Goal: Task Accomplishment & Management: Manage account settings

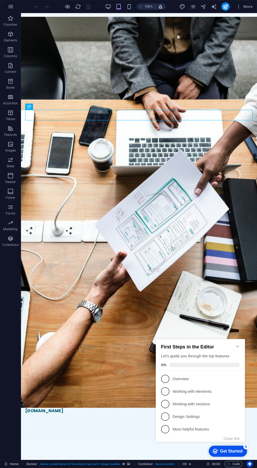
scroll to position [112, 0]
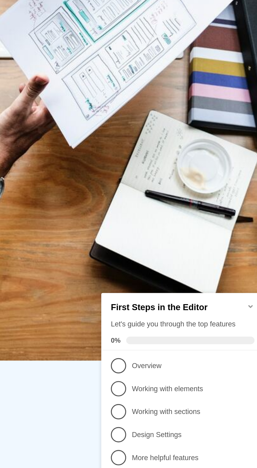
click at [157, 324] on p "Overview - incomplete" at bounding box center [147, 327] width 63 height 6
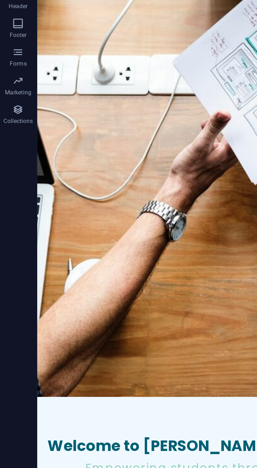
scroll to position [0, 0]
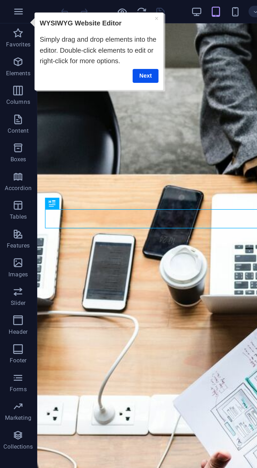
click at [93, 43] on link "Next" at bounding box center [92, 47] width 14 height 8
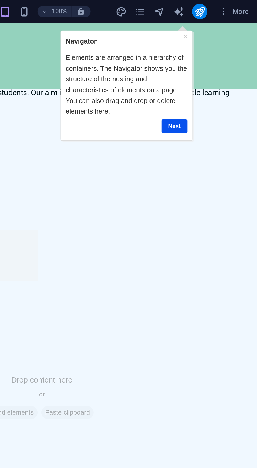
click at [122, 79] on link "Next" at bounding box center [122, 80] width 14 height 8
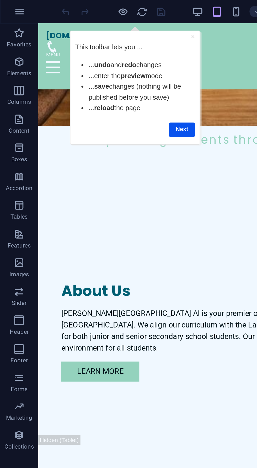
click at [133, 82] on link "Next" at bounding box center [130, 82] width 14 height 8
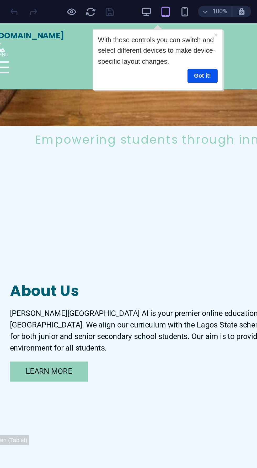
click at [157, 51] on link "Got it!" at bounding box center [152, 52] width 17 height 8
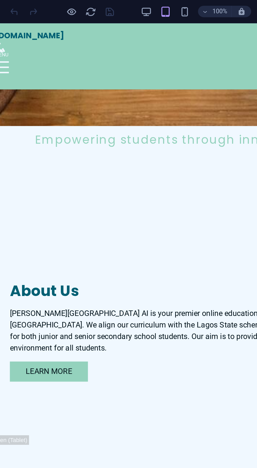
click at [164, 8] on button "button" at bounding box center [160, 6] width 10 height 6
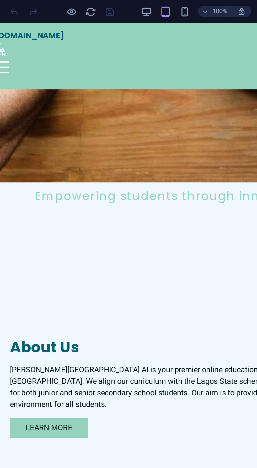
scroll to position [358, 0]
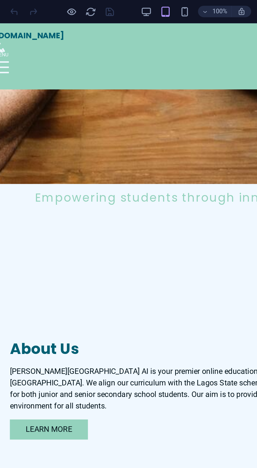
click at [143, 6] on span "100%" at bounding box center [146, 6] width 14 height 6
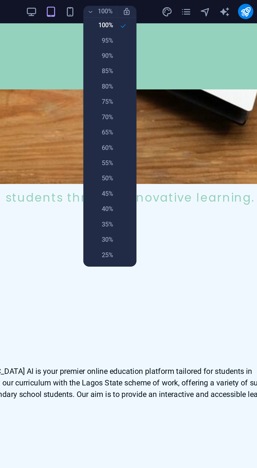
click at [159, 13] on icon at bounding box center [158, 15] width 4 height 4
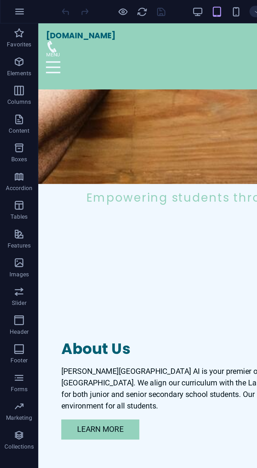
click at [13, 7] on icon "button" at bounding box center [11, 6] width 6 height 6
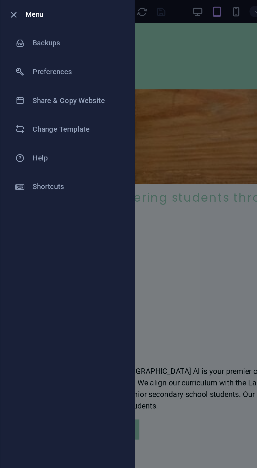
click at [97, 105] on div at bounding box center [128, 234] width 257 height 468
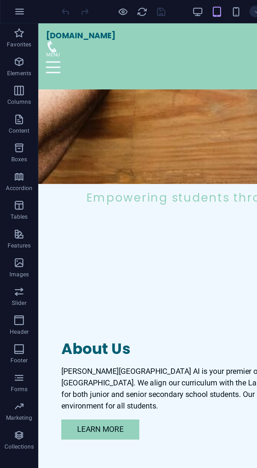
click at [10, 19] on icon "button" at bounding box center [10, 18] width 6 height 6
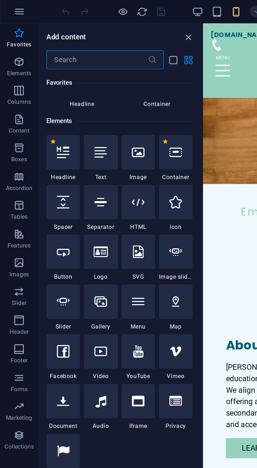
scroll to position [31, 0]
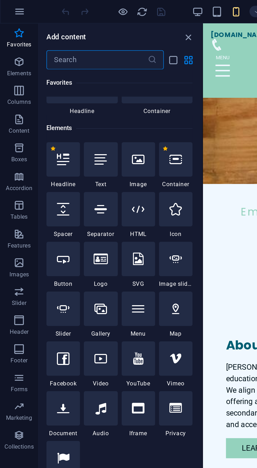
click at [105, 20] on icon "close panel" at bounding box center [103, 21] width 6 height 6
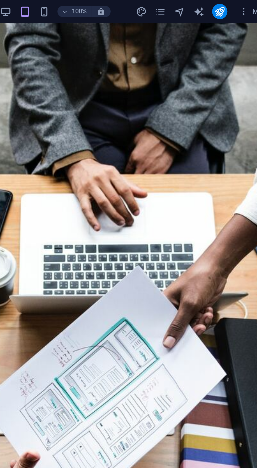
scroll to position [0, 0]
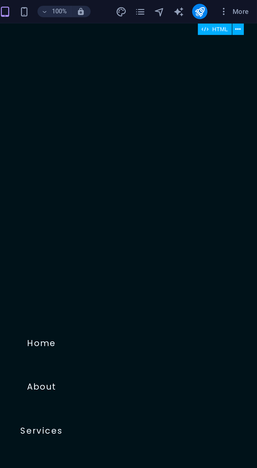
scroll to position [387, 0]
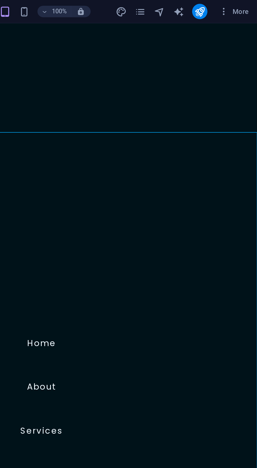
scroll to position [319, 0]
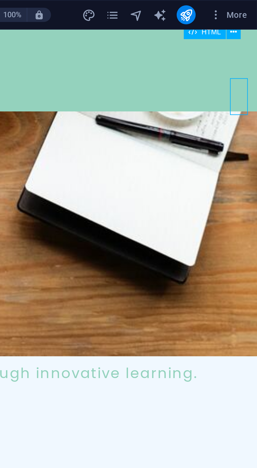
scroll to position [302, 0]
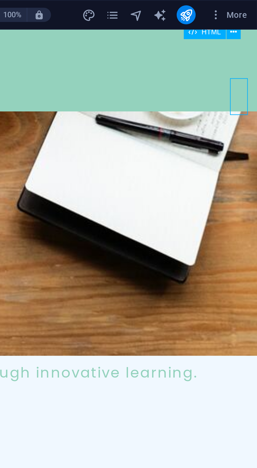
click at [250, 7] on span "More" at bounding box center [244, 6] width 17 height 5
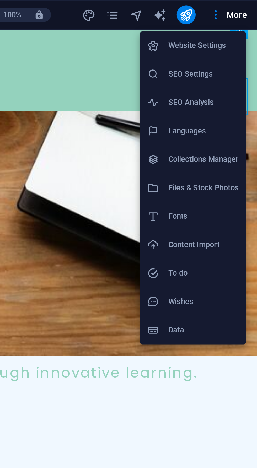
click at [241, 34] on h6 "SEO Settings" at bounding box center [232, 33] width 31 height 6
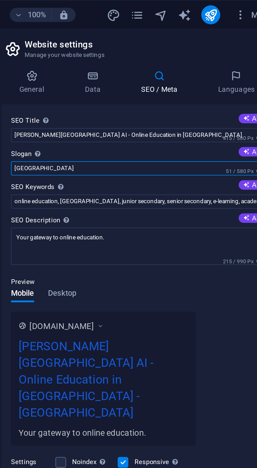
click at [190, 74] on input "Berlin" at bounding box center [192, 74] width 111 height 6
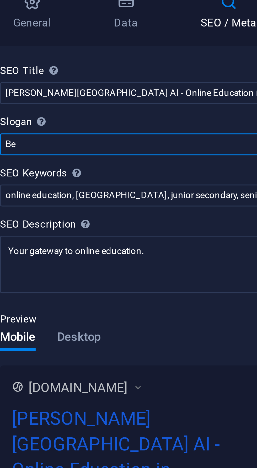
type input "B"
type input "Accessible Quality Education for All"
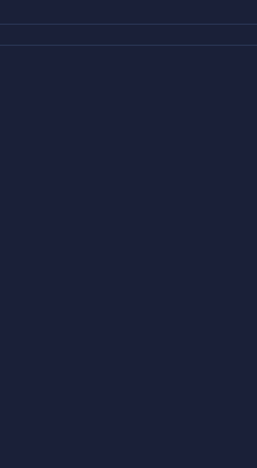
scroll to position [0, 0]
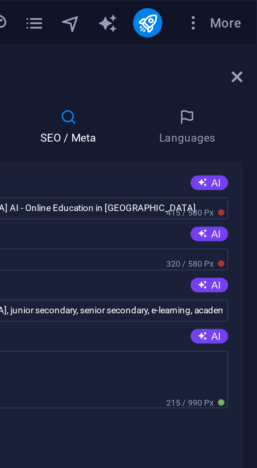
click at [202, 6] on icon "navigator" at bounding box center [203, 7] width 6 height 6
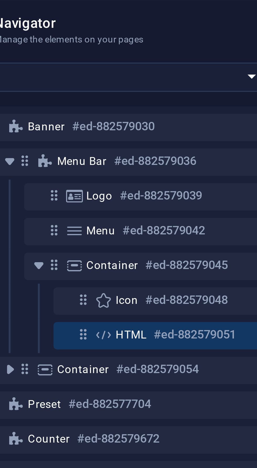
click at [161, 60] on icon at bounding box center [160, 59] width 6 height 4
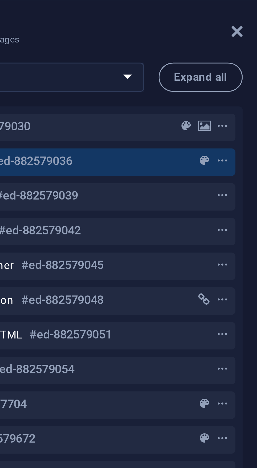
click at [245, 58] on icon "context-menu" at bounding box center [247, 59] width 4 height 4
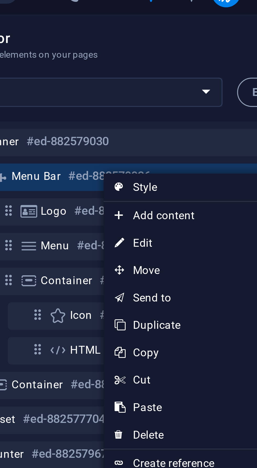
click at [221, 70] on span "Add content" at bounding box center [213, 71] width 47 height 8
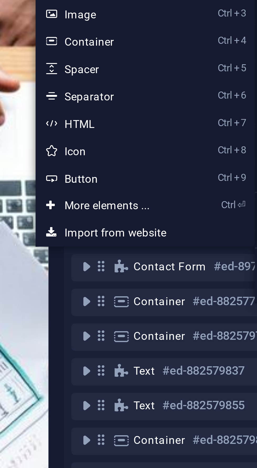
click at [156, 142] on link "Ctrl ⏎ More elements ..." at bounding box center [148, 141] width 43 height 8
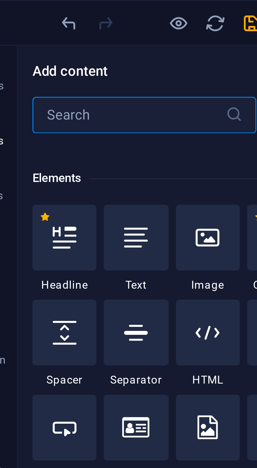
scroll to position [56, 0]
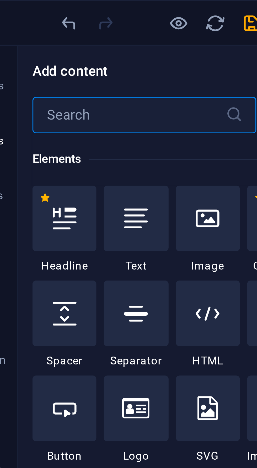
click at [36, 62] on icon at bounding box center [34, 62] width 7 height 7
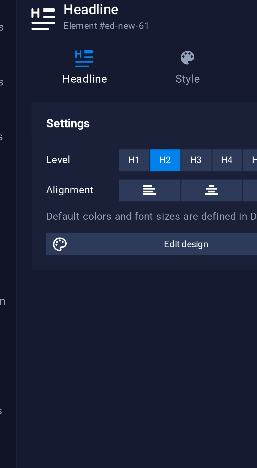
click at [78, 86] on span "Edit design" at bounding box center [69, 87] width 65 height 6
select select "px"
select select "200"
select select "px"
click at [107, 21] on icon at bounding box center [106, 22] width 3 height 4
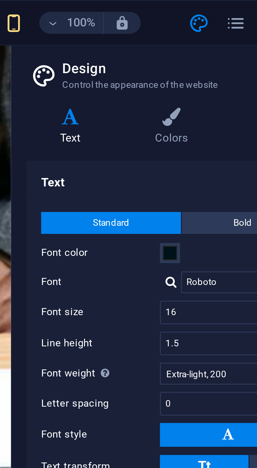
click at [177, 51] on h4 "Text" at bounding box center [193, 50] width 120 height 9
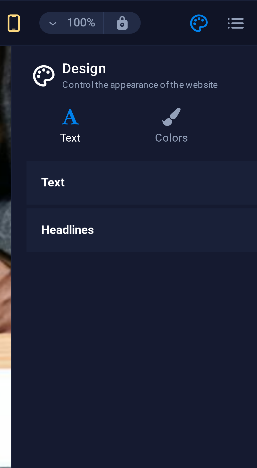
click at [181, 52] on h4 "Text" at bounding box center [193, 52] width 120 height 13
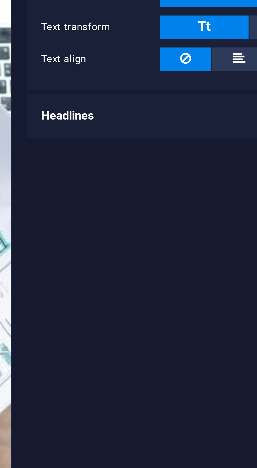
click at [178, 186] on div "Text Standard Bold Links Font color Font Roboto Font size 16 rem px Line height…" at bounding box center [193, 240] width 120 height 388
click at [186, 160] on h4 "Headlines" at bounding box center [193, 159] width 120 height 13
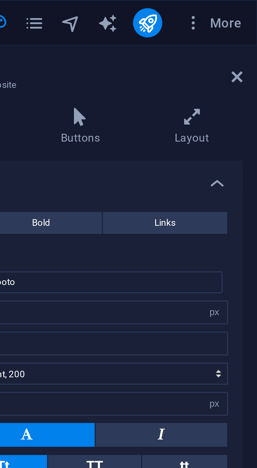
scroll to position [0, 0]
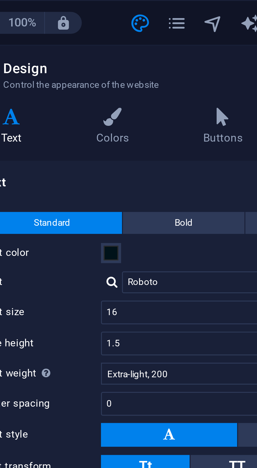
click at [205, 6] on icon "navigator" at bounding box center [203, 7] width 6 height 6
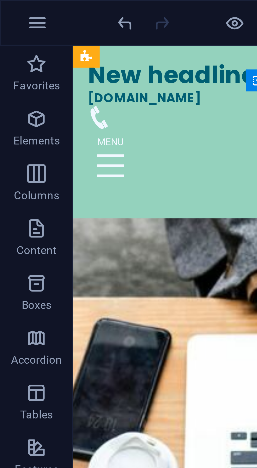
scroll to position [42, 0]
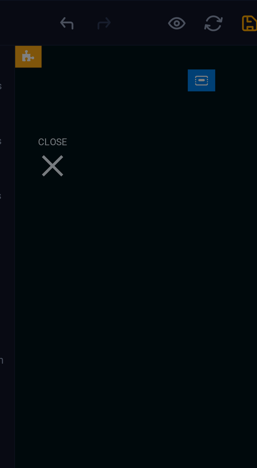
scroll to position [1199, 0]
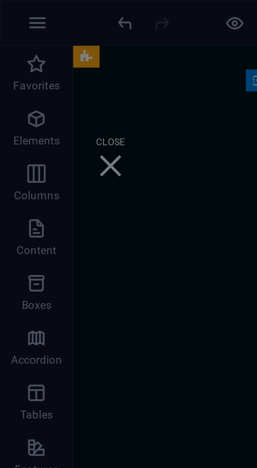
click at [36, 7] on div "Ready to publish? Click Publish to make the latest version of this website acce…" at bounding box center [128, 234] width 257 height 468
click at [39, 6] on div "Ready to publish? Click Publish to make the latest version of this website acce…" at bounding box center [128, 234] width 257 height 468
click at [67, 8] on div "Ready to publish? Click Publish to make the latest version of this website acce…" at bounding box center [128, 234] width 257 height 468
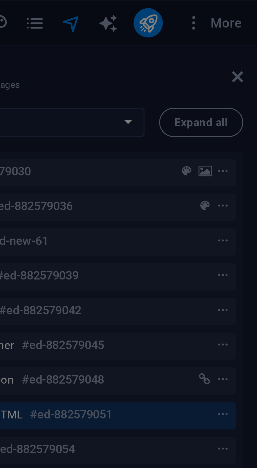
scroll to position [0, 0]
click at [252, 23] on div "Ready to publish? Click Publish to make the latest version of this website acce…" at bounding box center [128, 234] width 257 height 468
click at [251, 21] on div "Ready to publish? Click Publish to make the latest version of this website acce…" at bounding box center [128, 234] width 257 height 468
click at [218, 36] on div "Ready to publish? Click Publish to make the latest version of this website acce…" at bounding box center [128, 234] width 257 height 468
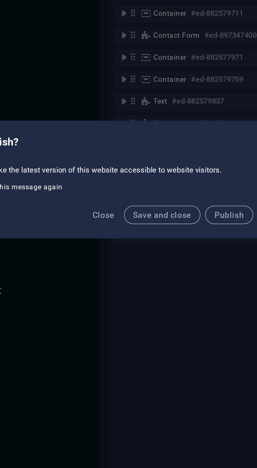
click at [163, 253] on button "Save and close" at bounding box center [159, 250] width 35 height 8
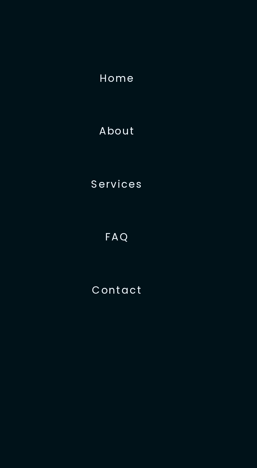
scroll to position [1221, 0]
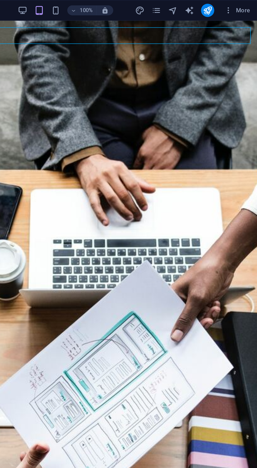
click at [115, 437] on div at bounding box center [2, 445] width 227 height 16
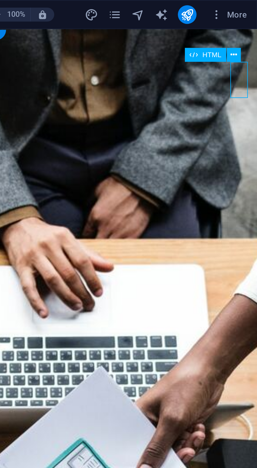
click at [249, 5] on span "More" at bounding box center [244, 6] width 17 height 5
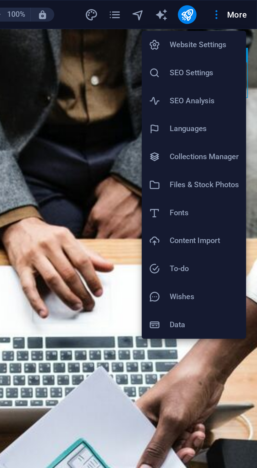
click at [247, 84] on h6 "Files & Stock Photos" at bounding box center [232, 83] width 31 height 6
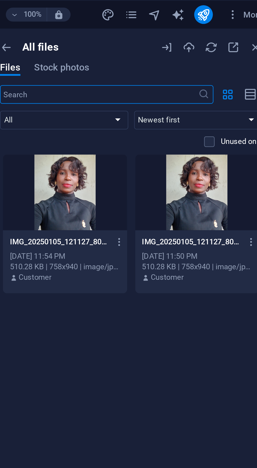
click at [245, 6] on span "More" at bounding box center [244, 6] width 17 height 5
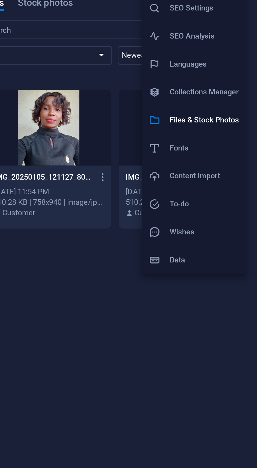
click at [238, 108] on h6 "Content Import" at bounding box center [232, 108] width 31 height 6
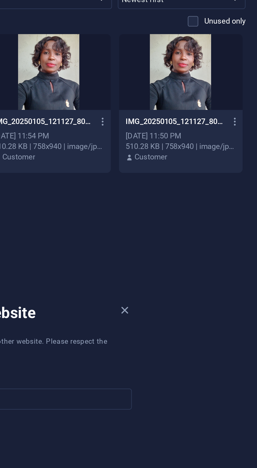
click at [197, 194] on icon "button" at bounding box center [197, 193] width 6 height 6
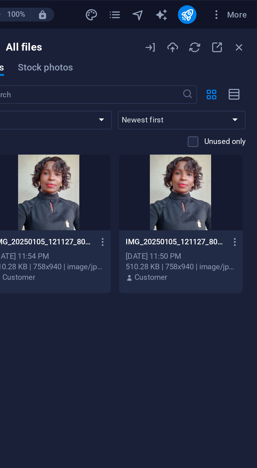
click at [251, 8] on span "More" at bounding box center [244, 6] width 17 height 5
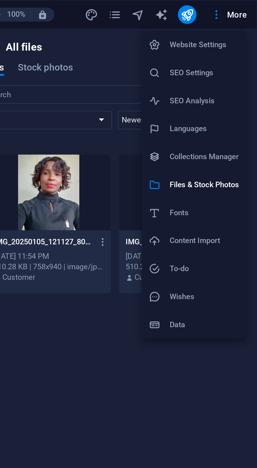
click at [241, 45] on h6 "SEO Analysis" at bounding box center [232, 45] width 31 height 6
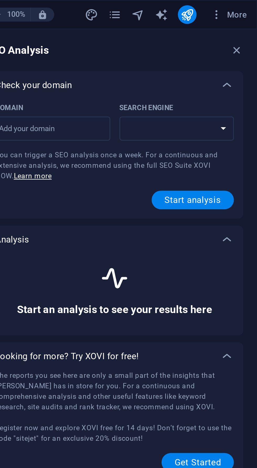
select select "[DOMAIN_NAME]"
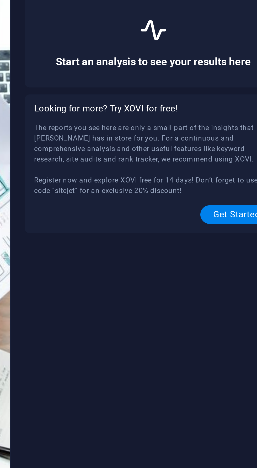
click at [233, 199] on span "The reports you see here are only a small part of the insights that [PERSON_NAM…" at bounding box center [192, 183] width 106 height 32
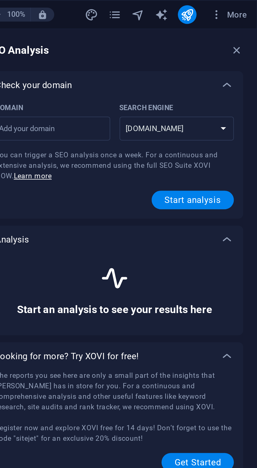
click at [251, 9] on button "More" at bounding box center [244, 6] width 21 height 8
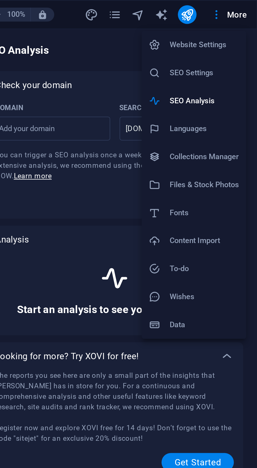
click at [236, 33] on h6 "SEO Settings" at bounding box center [232, 33] width 31 height 6
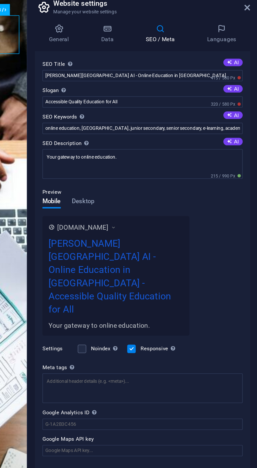
click at [251, 22] on icon at bounding box center [250, 22] width 3 height 4
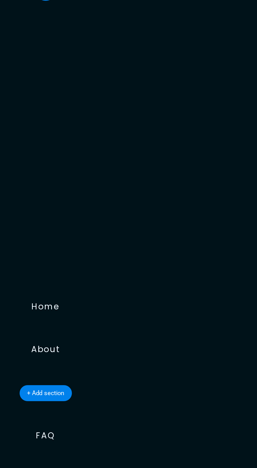
click at [141, 234] on div "+ Add section" at bounding box center [138, 236] width 29 height 9
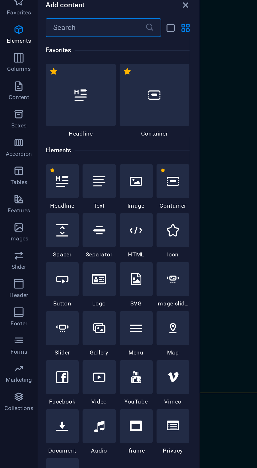
scroll to position [917, 0]
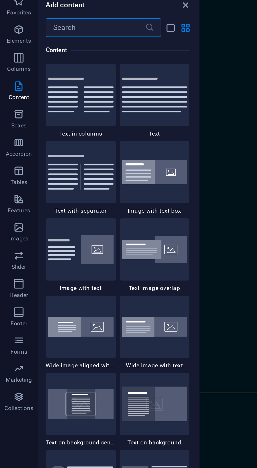
click at [81, 111] on img at bounding box center [86, 114] width 36 height 14
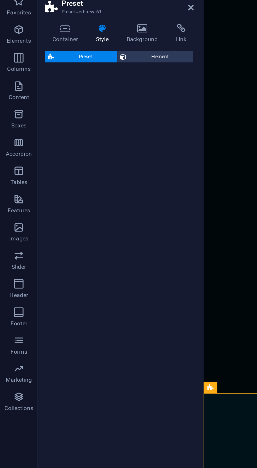
select select "rem"
select select "px"
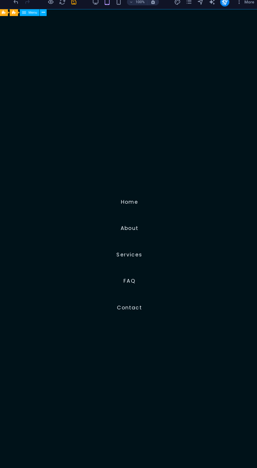
scroll to position [0, 0]
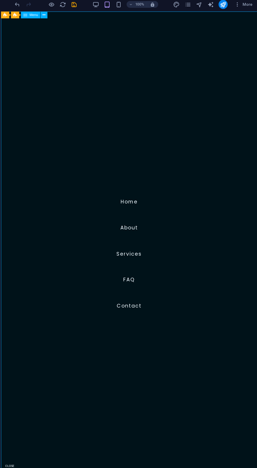
click at [171, 333] on nav "Home About Services FAQ Contact" at bounding box center [119, 234] width 236 height 446
click at [144, 234] on nav "Home About Services FAQ Contact" at bounding box center [119, 234] width 236 height 446
click at [113, 230] on nav "Home About Services FAQ Contact" at bounding box center [119, 234] width 236 height 446
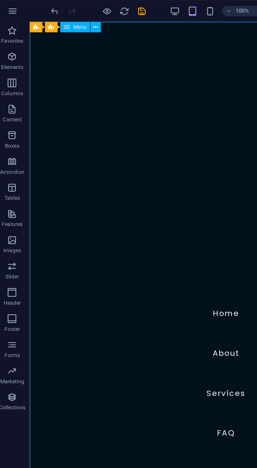
click at [128, 83] on nav "Home About Services FAQ Contact" at bounding box center [148, 245] width 236 height 446
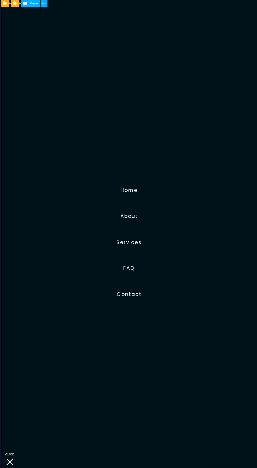
click at [128, 180] on nav "Home About Services FAQ Contact" at bounding box center [119, 223] width 236 height 446
click at [119, 178] on nav "Home About Services FAQ Contact" at bounding box center [119, 223] width 236 height 446
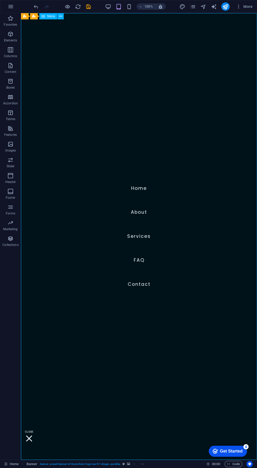
click at [164, 209] on nav "Home About Services FAQ Contact" at bounding box center [139, 236] width 236 height 446
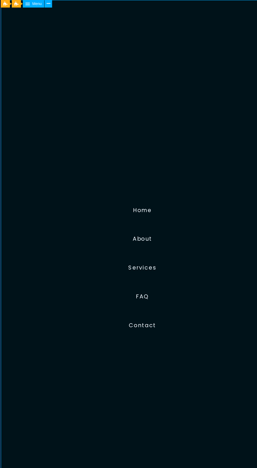
click at [110, 195] on nav "Home About Services FAQ Contact" at bounding box center [119, 223] width 236 height 446
click at [128, 190] on nav "Home About Services FAQ Contact" at bounding box center [119, 223] width 236 height 446
click at [161, 168] on nav "Home About Services FAQ Contact" at bounding box center [119, 223] width 236 height 446
click at [146, 206] on nav "Home About Services FAQ Contact" at bounding box center [119, 223] width 236 height 446
click at [129, 194] on nav "Home About Services FAQ Contact" at bounding box center [119, 223] width 236 height 446
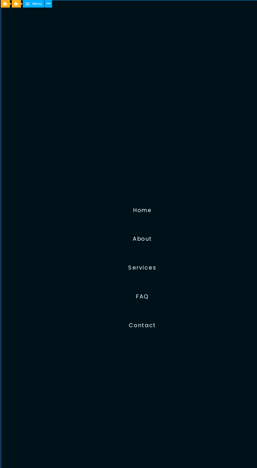
click at [127, 177] on nav "Home About Services FAQ Contact" at bounding box center [119, 223] width 236 height 446
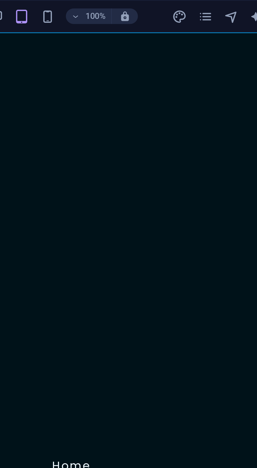
click at [143, 7] on span "100%" at bounding box center [146, 6] width 14 height 6
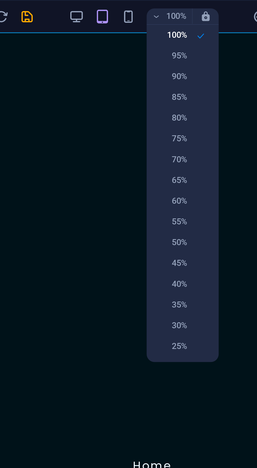
click at [150, 41] on h6 "85%" at bounding box center [146, 39] width 13 height 6
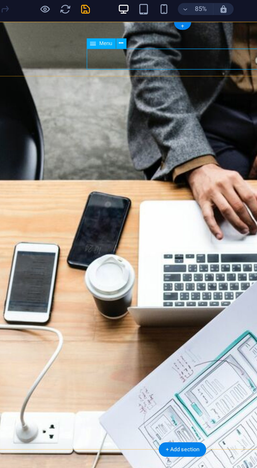
click at [98, 24] on span "Menu" at bounding box center [98, 24] width 7 height 3
click at [93, 23] on icon at bounding box center [92, 24] width 3 height 5
click at [110, 22] on div "Menu" at bounding box center [101, 25] width 24 height 6
click at [106, 23] on icon at bounding box center [107, 24] width 2 height 5
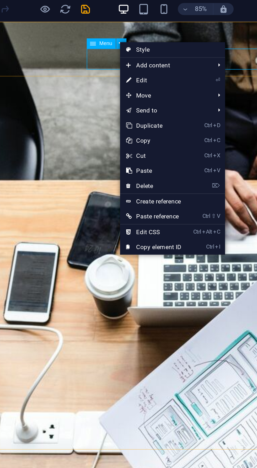
click at [137, 35] on span "Add content" at bounding box center [129, 36] width 47 height 8
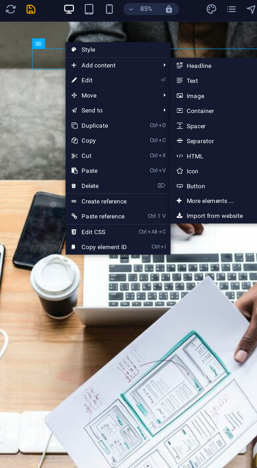
click at [182, 35] on link "Ctrl 1 Headline" at bounding box center [182, 36] width 43 height 8
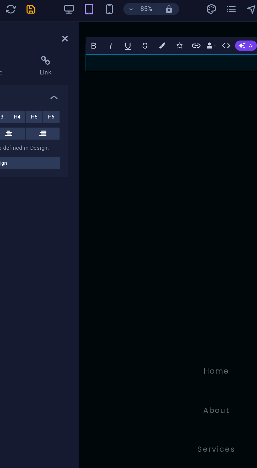
click at [125, 46] on nav "Home About Services FAQ Contact" at bounding box center [162, 283] width 169 height 525
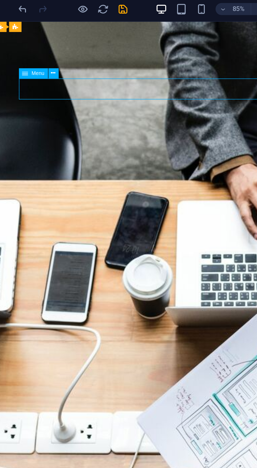
click at [52, 40] on icon at bounding box center [52, 40] width 2 height 5
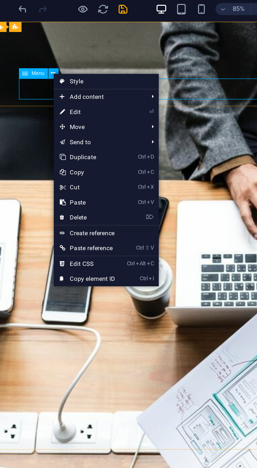
click at [81, 54] on span "Add content" at bounding box center [75, 52] width 47 height 8
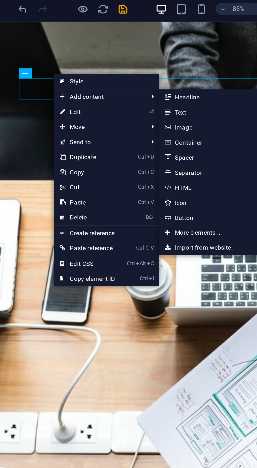
click at [120, 61] on link "Ctrl 2 Text" at bounding box center [128, 60] width 43 height 8
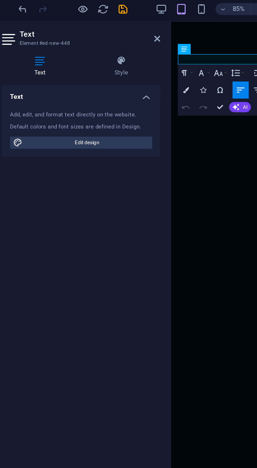
click at [204, 97] on nav "Home About Services FAQ Contact" at bounding box center [255, 283] width 169 height 525
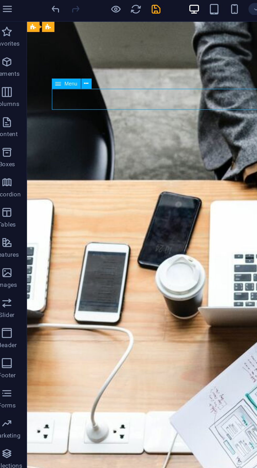
click at [52, 46] on icon at bounding box center [52, 45] width 2 height 5
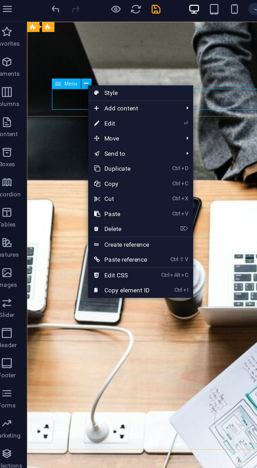
click at [86, 58] on span "Add content" at bounding box center [76, 58] width 47 height 8
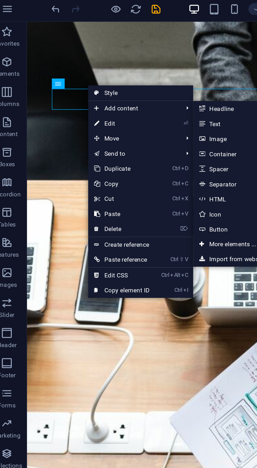
click at [125, 66] on link "Ctrl 2 Text" at bounding box center [129, 66] width 43 height 8
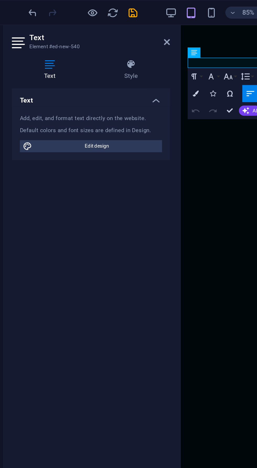
click at [79, 62] on div "Add, edit, and format text directly on the website." at bounding box center [66, 62] width 74 height 4
click at [67, 59] on div "Add, edit, and format text directly on the website. Default colors and font siz…" at bounding box center [66, 70] width 83 height 28
click at [47, 34] on icon at bounding box center [45, 33] width 40 height 5
click at [43, 36] on h4 "Text" at bounding box center [46, 36] width 42 height 11
click at [70, 64] on div "Add, edit, and format text directly on the website." at bounding box center [66, 62] width 74 height 4
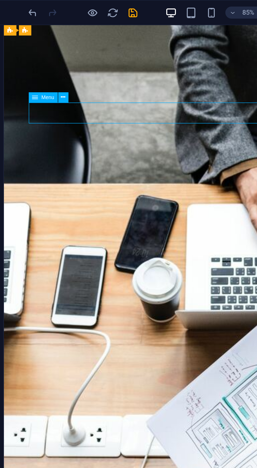
click at [52, 51] on icon at bounding box center [52, 50] width 2 height 5
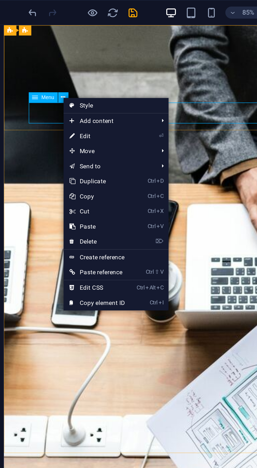
click at [87, 63] on span "Add content" at bounding box center [75, 63] width 47 height 8
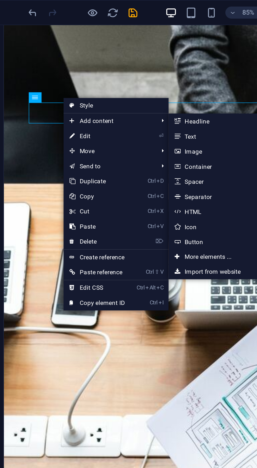
click at [127, 63] on link "Ctrl 1 Headline" at bounding box center [128, 63] width 43 height 8
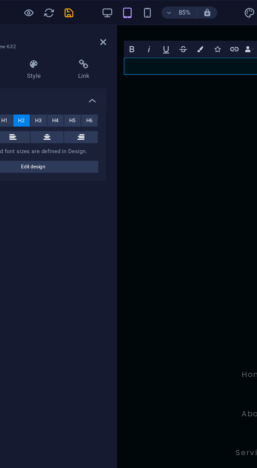
click at [143, 50] on nav "Home About Services FAQ Contact" at bounding box center [201, 287] width 169 height 525
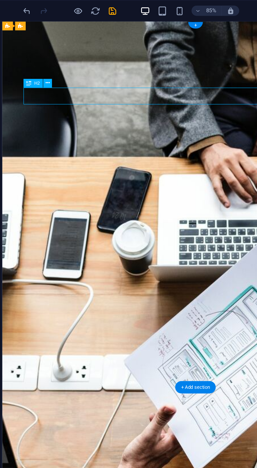
click at [42, 49] on span "H2" at bounding box center [41, 50] width 3 height 3
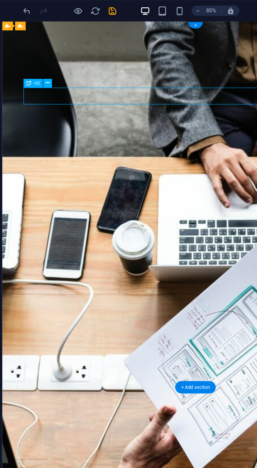
click at [50, 50] on icon at bounding box center [48, 50] width 2 height 5
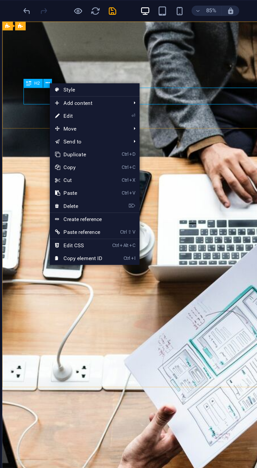
click at [62, 71] on link "⏎ Edit" at bounding box center [67, 71] width 35 height 8
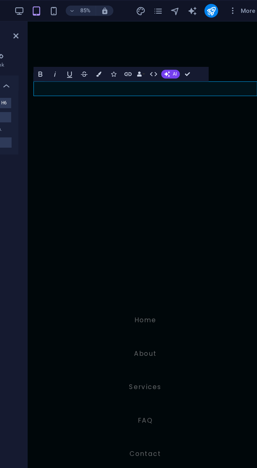
click at [133, 134] on nav "Home About Services FAQ Contact" at bounding box center [111, 283] width 169 height 525
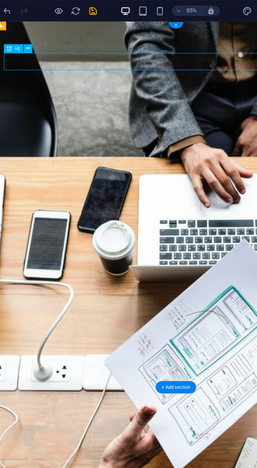
click at [49, 29] on icon at bounding box center [48, 29] width 2 height 5
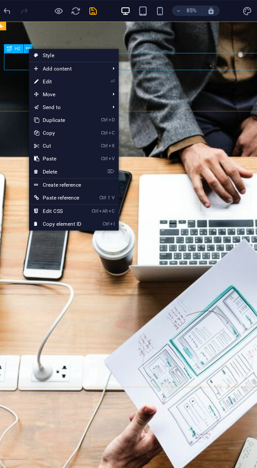
click at [66, 105] on link "⌦ Delete" at bounding box center [66, 105] width 35 height 8
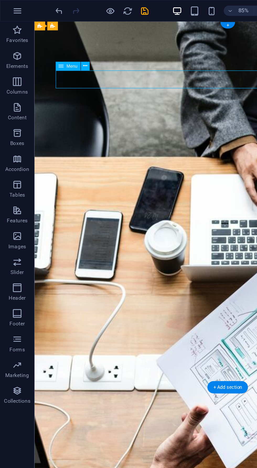
click at [54, 39] on button at bounding box center [51, 39] width 5 height 5
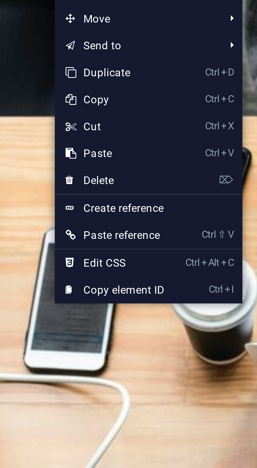
click at [77, 138] on link "Ctrl Alt C Edit CSS" at bounding box center [72, 139] width 35 height 8
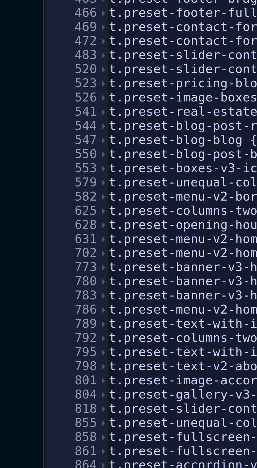
scroll to position [0, 20]
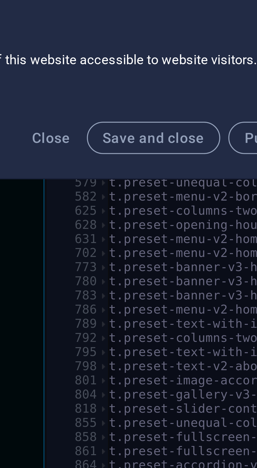
click at [134, 252] on span "Close" at bounding box center [133, 250] width 10 height 4
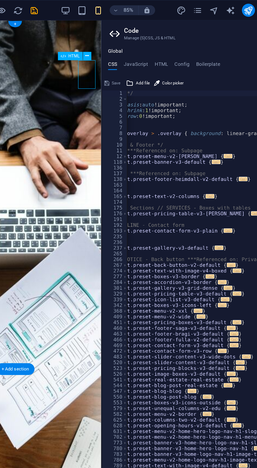
scroll to position [0, 0]
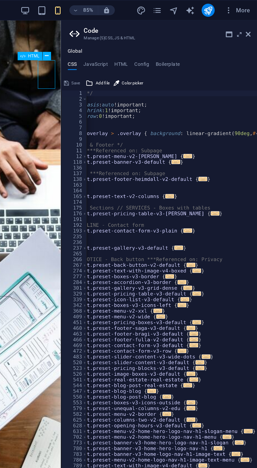
click at [245, 22] on icon at bounding box center [245, 22] width 0 height 4
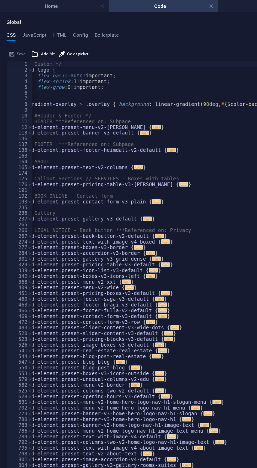
scroll to position [0, 3]
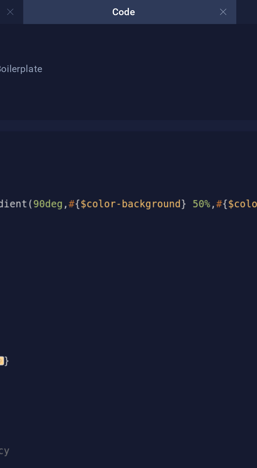
click at [135, 5] on link at bounding box center [135, 4] width 3 height 5
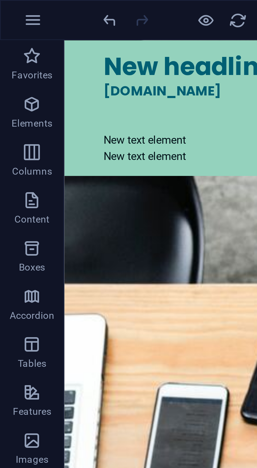
scroll to position [59, 0]
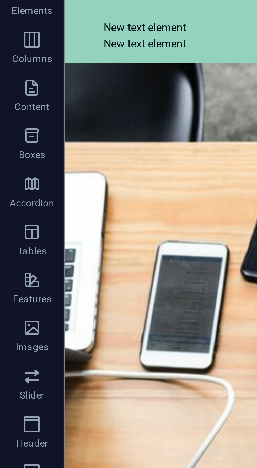
click at [11, 68] on icon "button" at bounding box center [10, 65] width 6 height 6
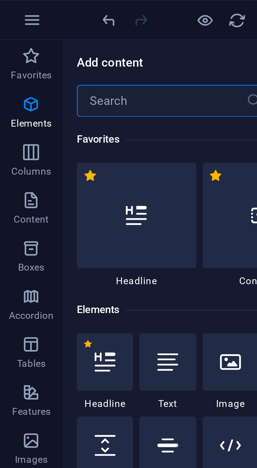
scroll to position [917, 0]
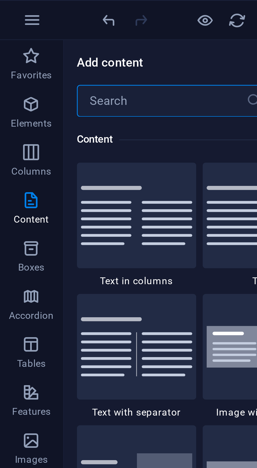
click at [53, 32] on input "text" at bounding box center [52, 33] width 55 height 10
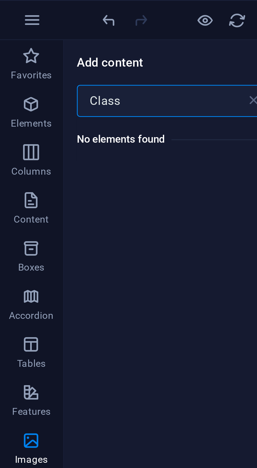
scroll to position [0, 0]
type input "Class"
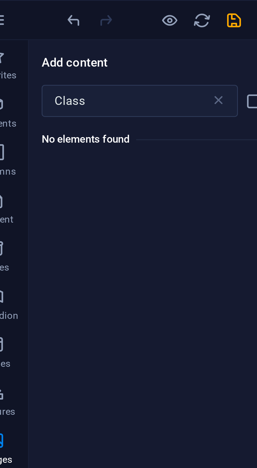
click at [85, 33] on icon at bounding box center [83, 32] width 5 height 5
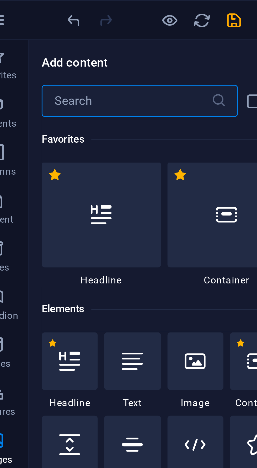
click at [70, 49] on div "Favorites" at bounding box center [65, 45] width 80 height 15
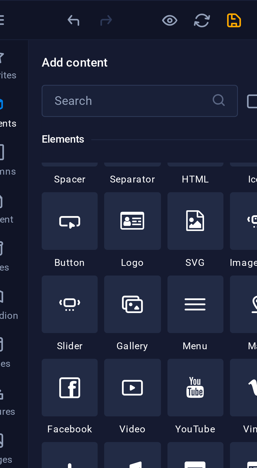
scroll to position [102, 0]
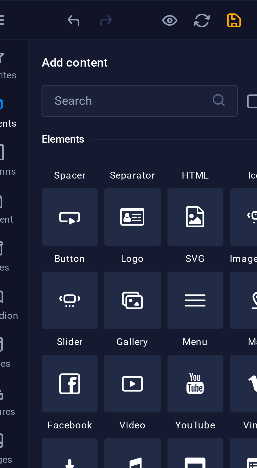
click at [79, 99] on div at bounding box center [76, 98] width 18 height 19
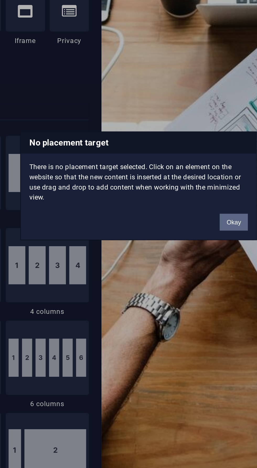
click at [171, 251] on button "Okay" at bounding box center [172, 251] width 13 height 8
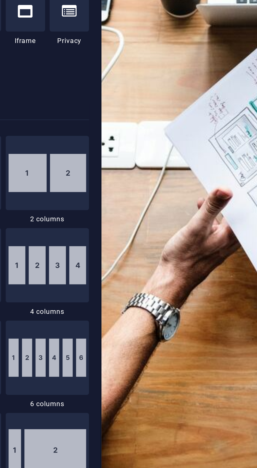
click at [154, 302] on div "Lorem ipsum dolor sit amet, consectetuer adipiscing elit. Aenean commodo ligula…" at bounding box center [186, 317] width 163 height 31
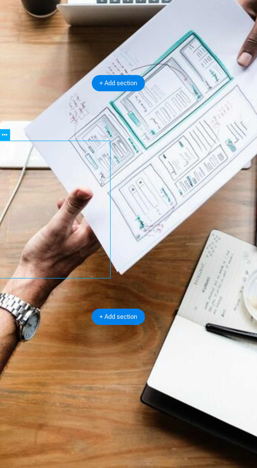
scroll to position [0, 0]
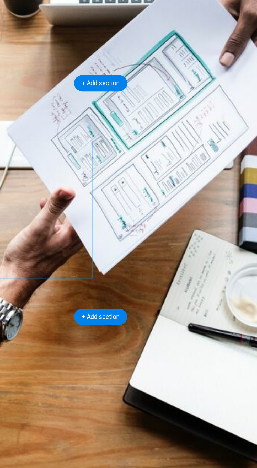
click at [99, 424] on div "Drop content here or Add elements Paste clipboard" at bounding box center [29, 442] width 163 height 37
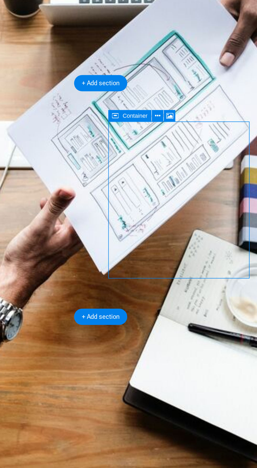
click at [211, 200] on icon at bounding box center [210, 201] width 2 height 5
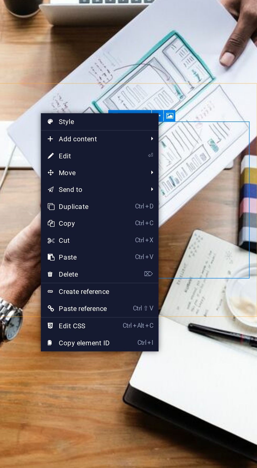
scroll to position [73, 0]
click at [172, 273] on link "⌦ Delete" at bounding box center [173, 275] width 35 height 8
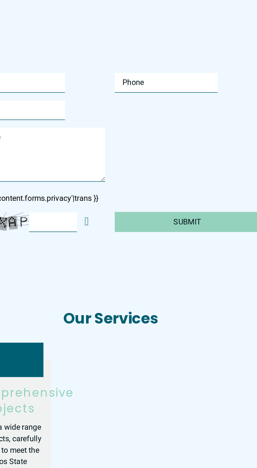
scroll to position [789, 0]
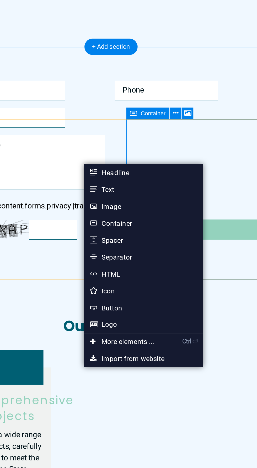
click at [215, 201] on icon at bounding box center [214, 200] width 2 height 5
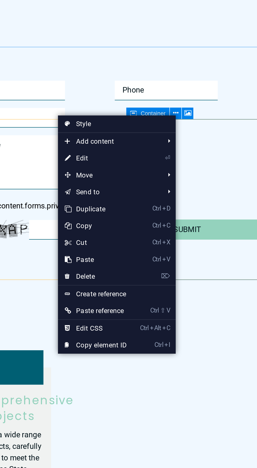
click at [179, 274] on link "⌦ Delete" at bounding box center [176, 276] width 35 height 8
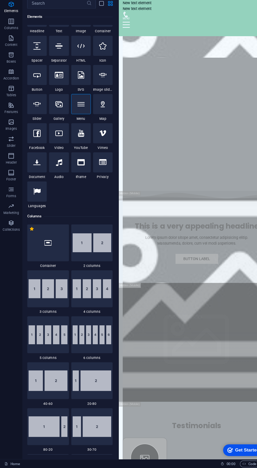
scroll to position [2081, 0]
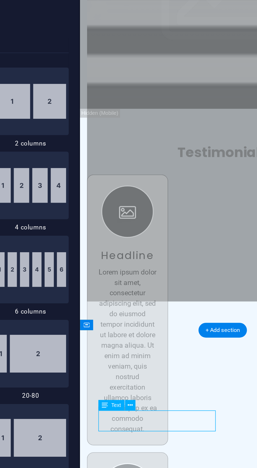
click at [136, 413] on icon at bounding box center [136, 412] width 2 height 5
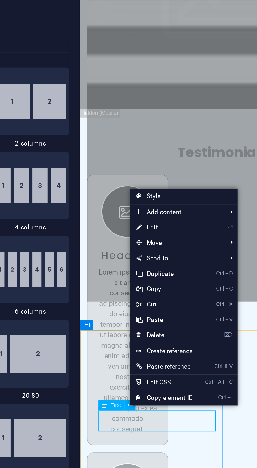
click at [156, 320] on link "⏎ Edit" at bounding box center [154, 321] width 35 height 8
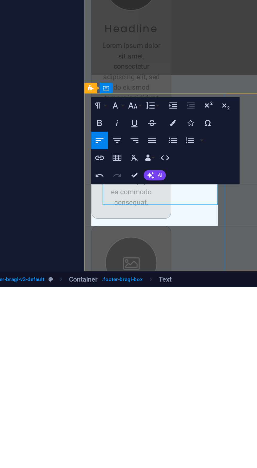
scroll to position [2087, 0]
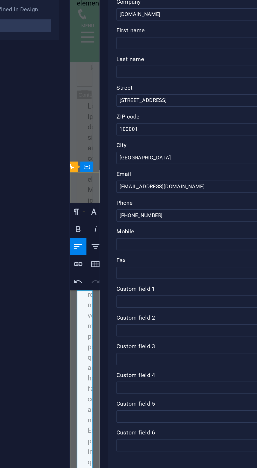
click at [119, 209] on icon "button" at bounding box center [117, 206] width 5 height 5
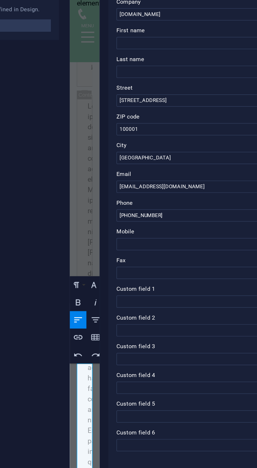
scroll to position [7087, 0]
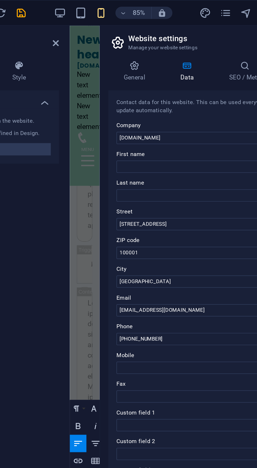
click at [106, 21] on icon at bounding box center [106, 22] width 3 height 4
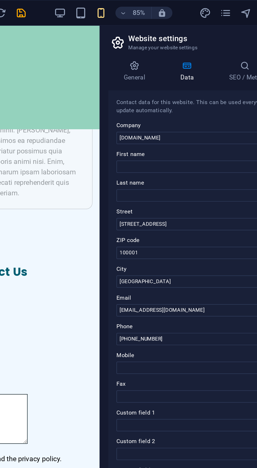
scroll to position [2540, 0]
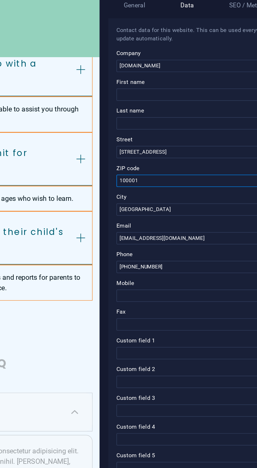
click at [176, 127] on input "100001" at bounding box center [192, 129] width 111 height 6
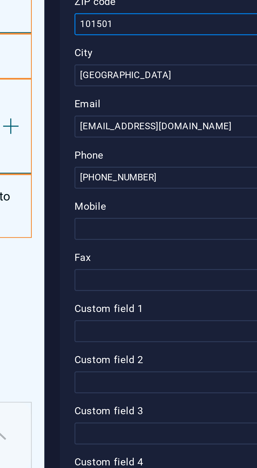
type input "101501"
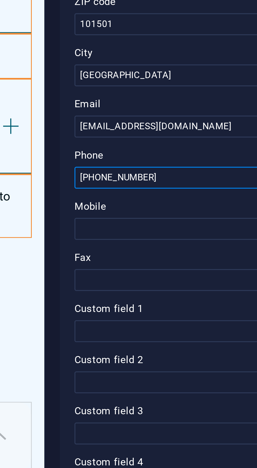
click at [171, 173] on input "[PHONE_NUMBER]" at bounding box center [192, 173] width 111 height 6
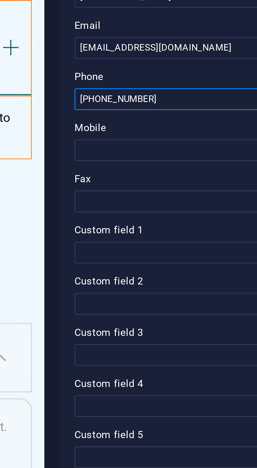
type input "[PHONE_NUMBER]"
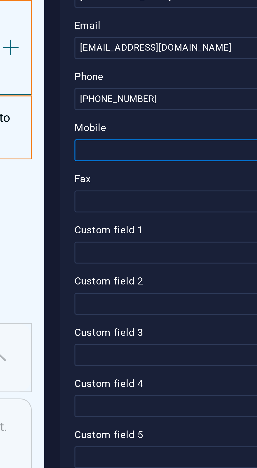
click at [178, 186] on input "Mobile" at bounding box center [192, 188] width 111 height 6
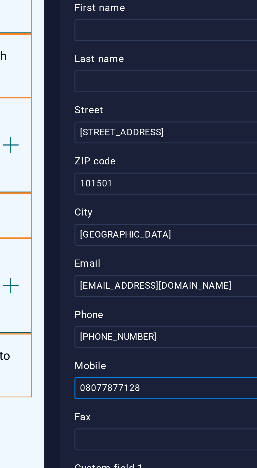
type input "08077877128"
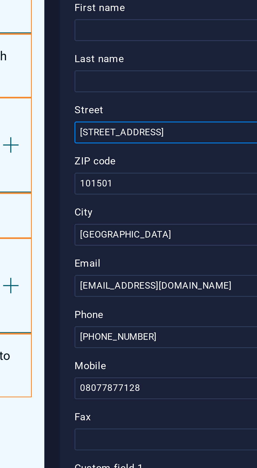
click at [177, 112] on input "[STREET_ADDRESS]" at bounding box center [192, 114] width 111 height 6
type input "1"
click at [144, 116] on input "75, Okegun, Ibeju" at bounding box center [192, 114] width 111 height 6
click at [171, 114] on input "[STREET_ADDRESS]" at bounding box center [192, 114] width 111 height 6
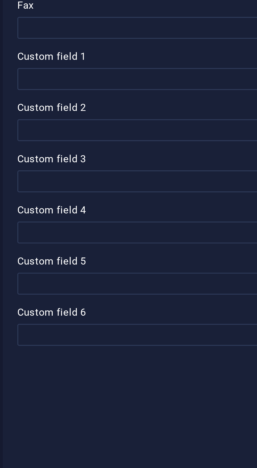
type input "[STREET_ADDRESS]"
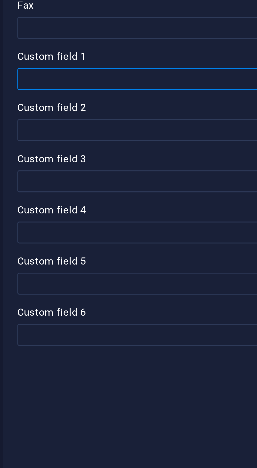
click at [185, 216] on input "Custom field 1" at bounding box center [192, 217] width 111 height 6
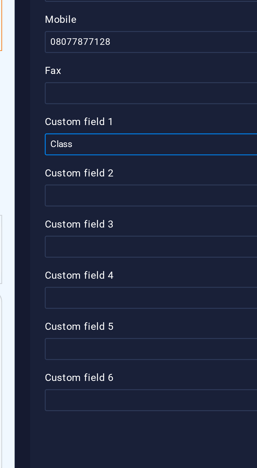
type input "Class"
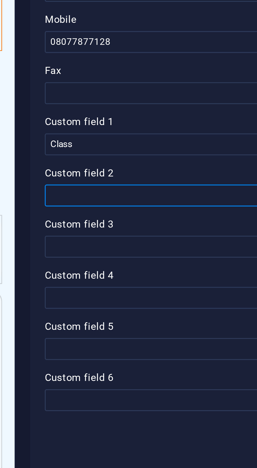
click at [181, 231] on input "Custom field 2" at bounding box center [192, 232] width 111 height 6
type input "Subject"
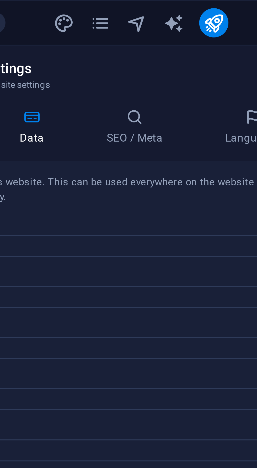
scroll to position [0, 0]
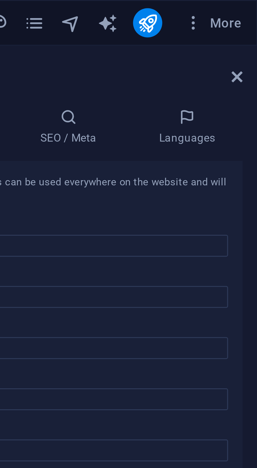
click at [204, 7] on icon "navigator" at bounding box center [203, 7] width 6 height 6
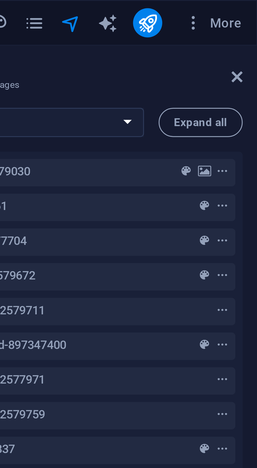
scroll to position [2508, 0]
click at [227, 6] on icon "publish" at bounding box center [225, 7] width 6 height 6
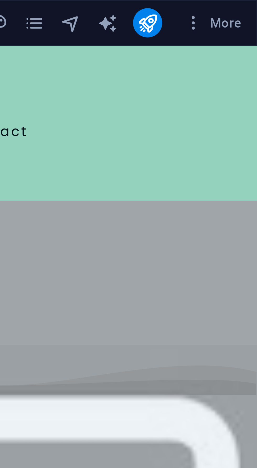
scroll to position [0, 0]
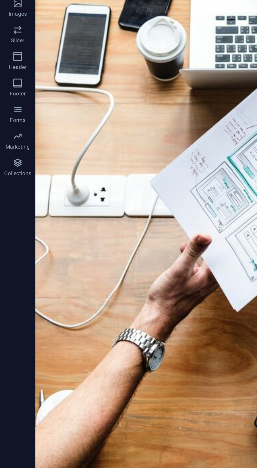
click at [82, 340] on div "New headline" at bounding box center [153, 345] width 227 height 10
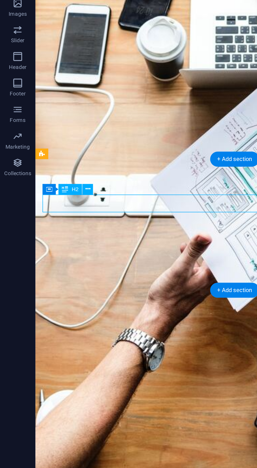
click at [107, 340] on div "New headline" at bounding box center [153, 345] width 227 height 10
click at [54, 253] on button at bounding box center [52, 254] width 6 height 6
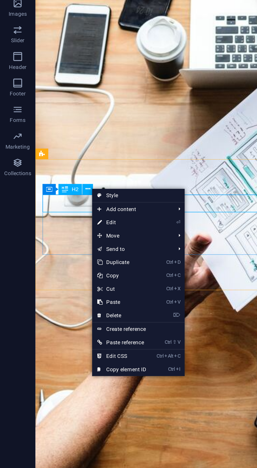
click at [70, 273] on link "⏎ Edit" at bounding box center [71, 274] width 35 height 8
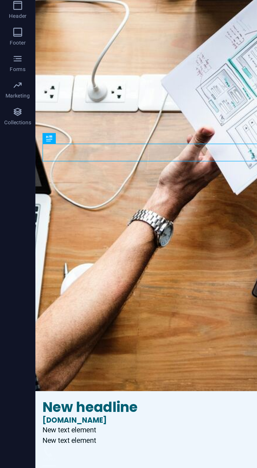
click at [110, 289] on div "Class" at bounding box center [153, 294] width 227 height 10
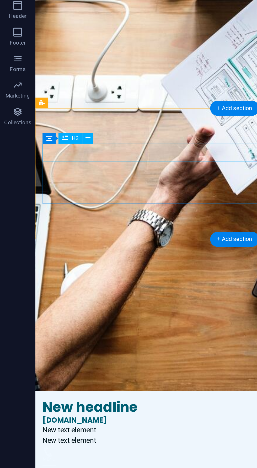
click at [119, 289] on div "Class" at bounding box center [153, 294] width 227 height 10
click at [52, 254] on icon at bounding box center [52, 254] width 3 height 6
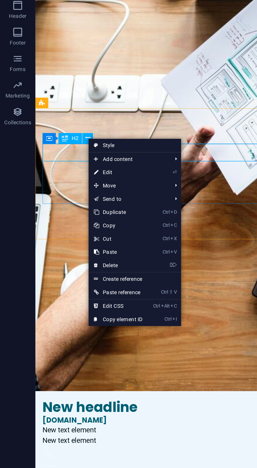
click at [84, 283] on span "Move" at bounding box center [75, 282] width 47 height 8
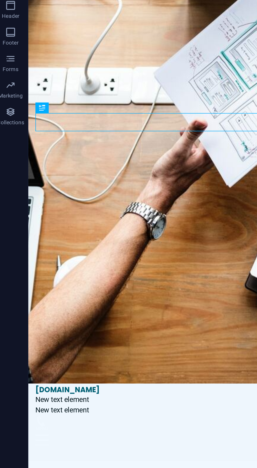
scroll to position [18, 0]
click at [100, 271] on div "Class" at bounding box center [145, 276] width 227 height 10
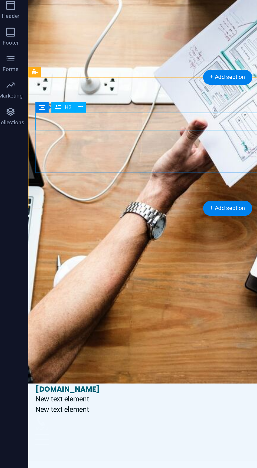
click at [53, 236] on icon at bounding box center [52, 236] width 3 height 6
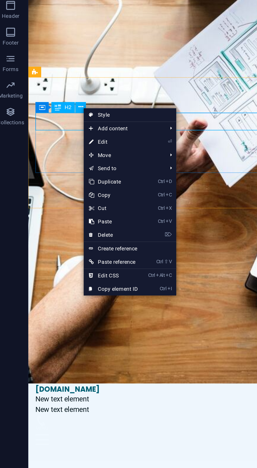
click at [68, 240] on link "Style" at bounding box center [81, 240] width 55 height 8
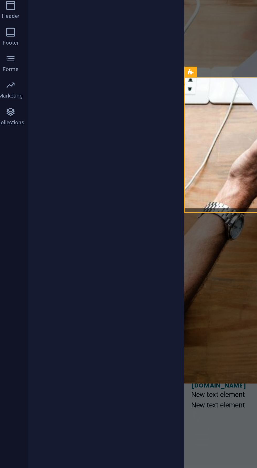
select select "rem"
select select "px"
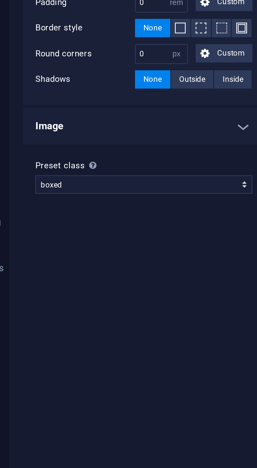
click at [89, 171] on button "Custom" at bounding box center [93, 171] width 19 height 6
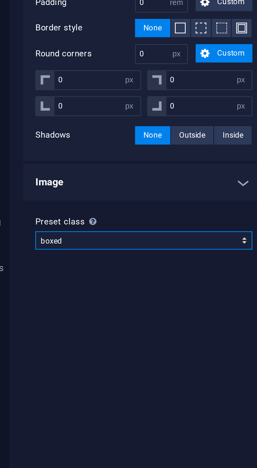
click at [99, 235] on select "boxed default about-image-text services-5 Add preset class" at bounding box center [66, 235] width 74 height 6
select select "preset-text-with-image-v4-services-5"
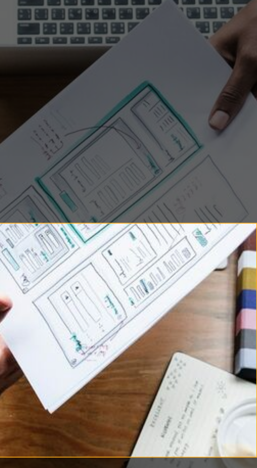
scroll to position [0, 0]
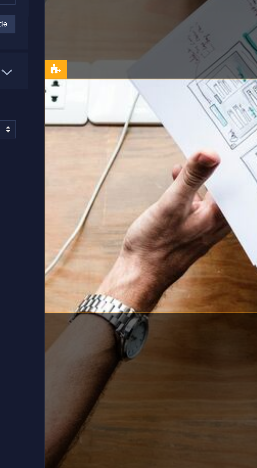
click at [89, 24] on div "Lorem ipsum dolor sit amet, consectetuer adipiscing elit. Aenean commodo ligula…" at bounding box center [115, 43] width 135 height 38
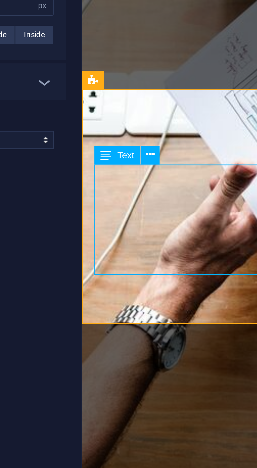
click at [139, 241] on button at bounding box center [136, 240] width 6 height 6
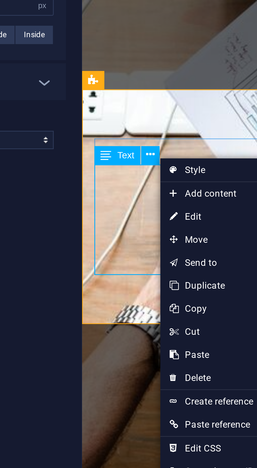
click at [128, 241] on span "Text" at bounding box center [128, 240] width 6 height 3
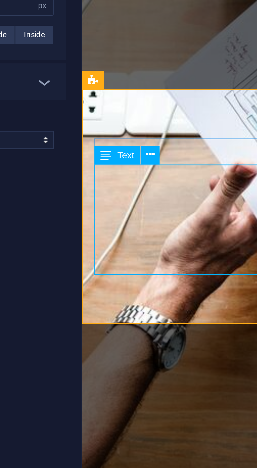
click at [125, 240] on span "Text" at bounding box center [128, 240] width 6 height 3
click at [120, 240] on icon at bounding box center [121, 240] width 4 height 6
click at [128, 242] on span "Text" at bounding box center [128, 240] width 6 height 3
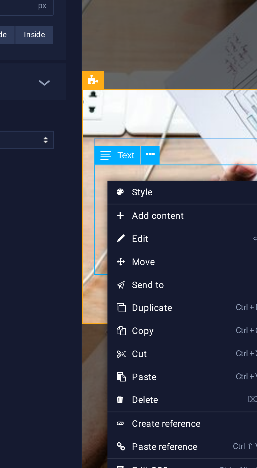
click at [139, 270] on link "⏎ Edit" at bounding box center [139, 269] width 35 height 8
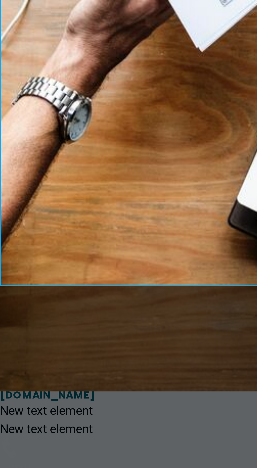
scroll to position [1255, 2]
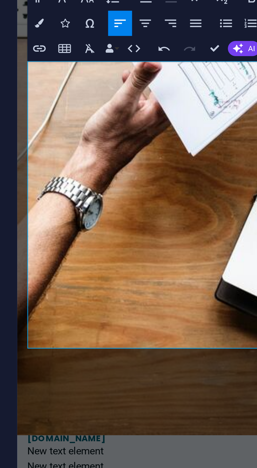
click at [189, 227] on icon "button" at bounding box center [187, 228] width 6 height 6
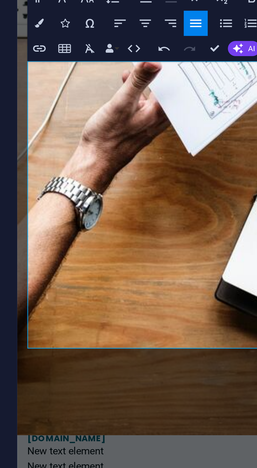
click at [179, 228] on icon "button" at bounding box center [176, 227] width 5 height 3
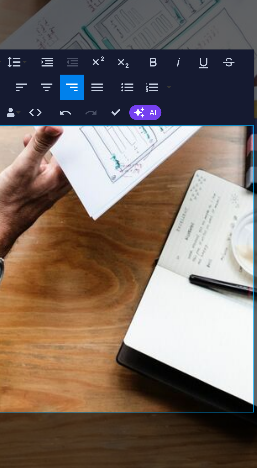
click at [168, 228] on icon "button" at bounding box center [166, 228] width 6 height 6
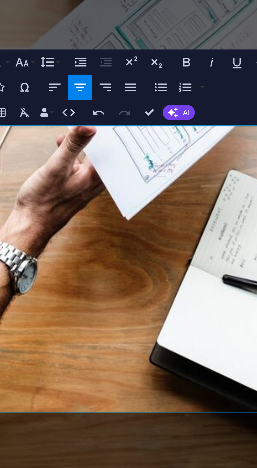
click at [157, 224] on button "Align Left" at bounding box center [156, 228] width 10 height 10
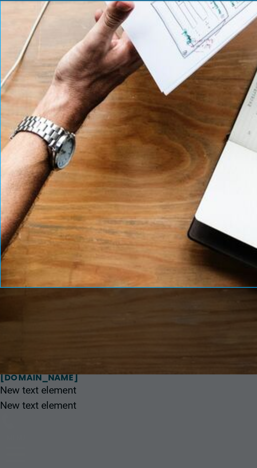
click at [14, 35] on p "An integer is any positive or negative whole number" at bounding box center [61, 38] width 135 height 6
click at [9, 41] on p "-4" at bounding box center [61, 44] width 135 height 6
click at [2, 41] on p "1 23456789....." at bounding box center [61, 44] width 135 height 6
click at [0, 41] on p "1 23 456789....." at bounding box center [61, 44] width 135 height 6
click at [8, 41] on p "1 2 3 456789....." at bounding box center [61, 44] width 135 height 6
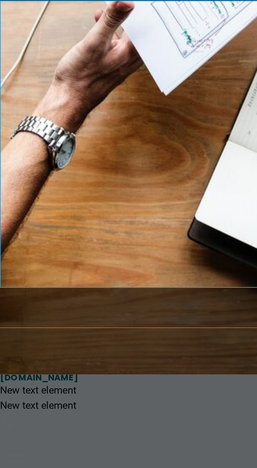
click at [10, 41] on p "1 2 3 4 56789....." at bounding box center [61, 44] width 135 height 6
click at [13, 41] on p "1 2 3 4 5 6789....." at bounding box center [61, 44] width 135 height 6
click at [17, 41] on p "1 2 3 4 5 6 789....." at bounding box center [61, 44] width 135 height 6
click at [21, 41] on p "1 2 3 4 5 6 7 89....." at bounding box center [61, 44] width 135 height 6
click at [19, 60] on p "-1 0" at bounding box center [61, 63] width 135 height 6
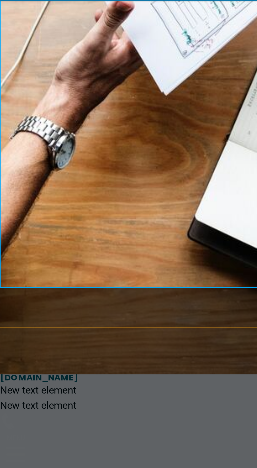
click at [16, 73] on p "O Integer math workbook" at bounding box center [61, 76] width 135 height 6
click at [5, 66] on p "1" at bounding box center [61, 69] width 135 height 6
click at [3, 54] on p at bounding box center [61, 57] width 135 height 6
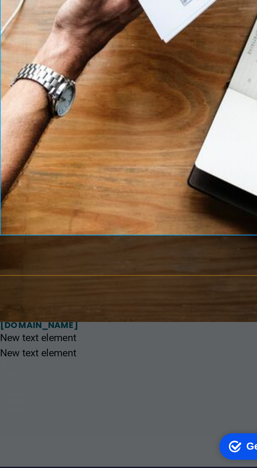
click at [18, 14] on p at bounding box center [61, 17] width 135 height 6
click at [0, 20] on p "O Integer math workbook" at bounding box center [61, 23] width 135 height 6
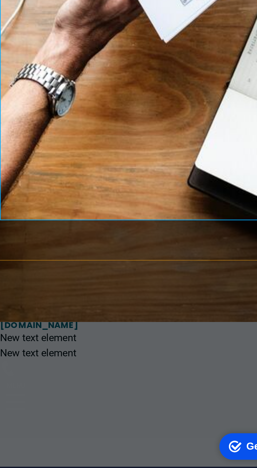
click at [57, 39] on p "+" at bounding box center [61, 42] width 135 height 6
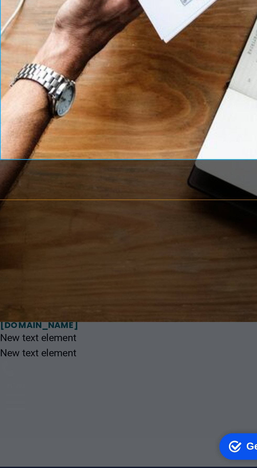
click at [62, 14] on p "Note: 0 is neither positive nor negative teger math workbook" at bounding box center [61, 17] width 135 height 6
click at [65, 15] on span "teger math workbook" at bounding box center [83, 17] width 39 height 5
click at [85, 15] on span "teger math workbook" at bounding box center [83, 17] width 39 height 5
click at [19, 20] on p "2" at bounding box center [61, 23] width 135 height 6
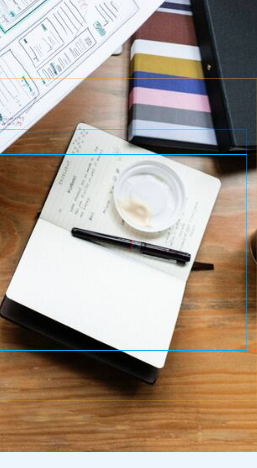
scroll to position [0, 0]
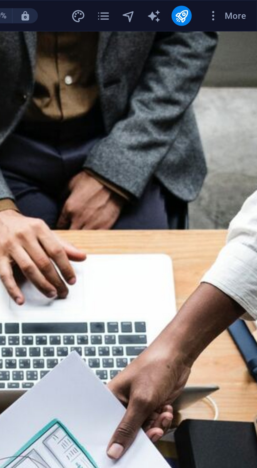
click at [228, 7] on button "publish" at bounding box center [225, 6] width 8 height 8
click at [181, 4] on icon "design" at bounding box center [182, 7] width 6 height 6
select select "px"
select select "200"
select select "px"
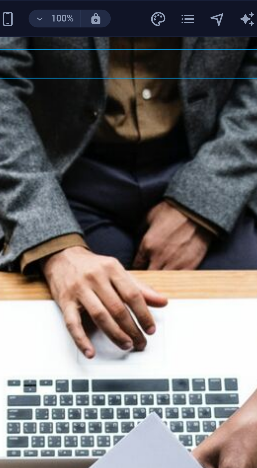
click at [194, 7] on icon "pages" at bounding box center [193, 7] width 6 height 6
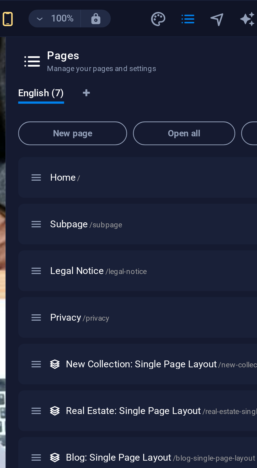
click at [169, 64] on p "Home /" at bounding box center [183, 62] width 79 height 3
click at [167, 61] on p "Home /" at bounding box center [183, 62] width 79 height 3
click at [178, 64] on p "Home /" at bounding box center [183, 62] width 79 height 3
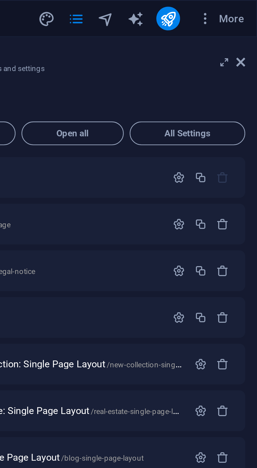
click at [230, 63] on icon "button" at bounding box center [229, 63] width 4 height 4
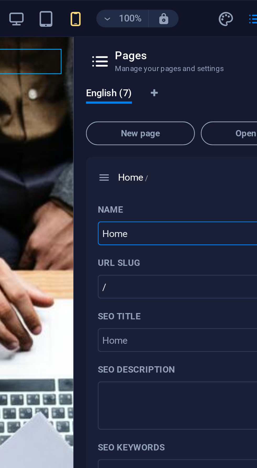
click at [174, 82] on input "Home" at bounding box center [192, 82] width 111 height 8
type input "H"
type input "Class"
type input "/class"
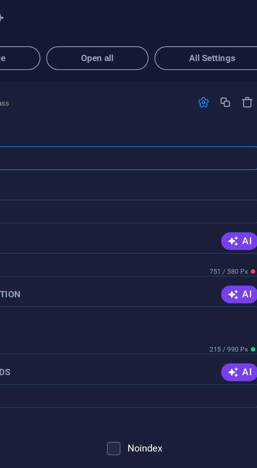
type input "Class"
click at [237, 62] on icon "button" at bounding box center [236, 63] width 4 height 4
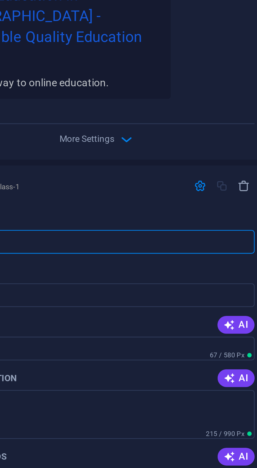
click at [204, 292] on icon "button" at bounding box center [203, 295] width 6 height 6
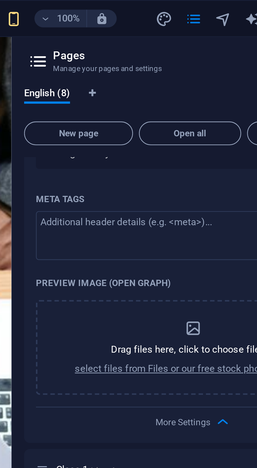
scroll to position [235, 0]
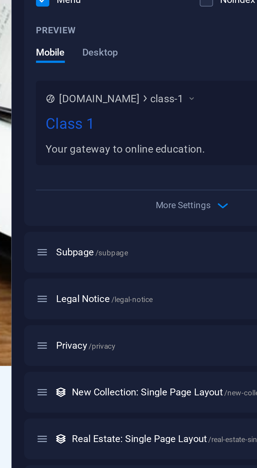
click at [181, 364] on p "Subpage /subpage" at bounding box center [183, 363] width 79 height 3
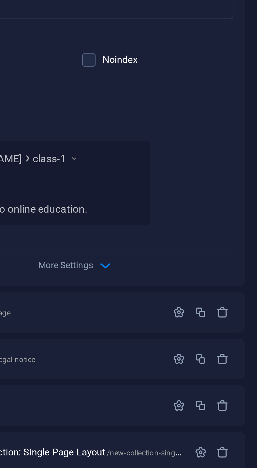
scroll to position [0, 0]
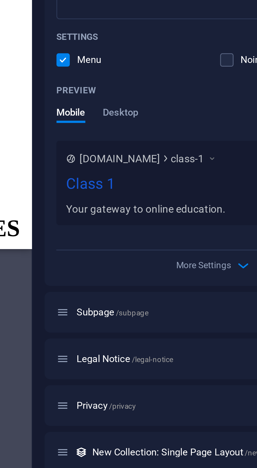
click at [178, 384] on p "Subpage /subpage" at bounding box center [183, 384] width 79 height 3
click at [182, 384] on p "Subpage /subpage" at bounding box center [183, 384] width 79 height 3
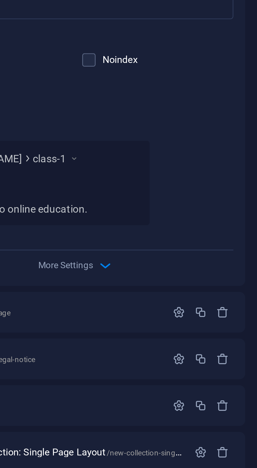
click at [228, 386] on icon "button" at bounding box center [229, 384] width 4 height 4
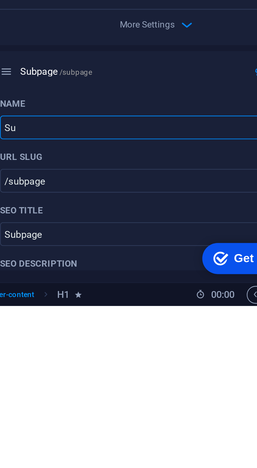
type input "S"
type input "/"
type input "SsS"
type input "/ss"
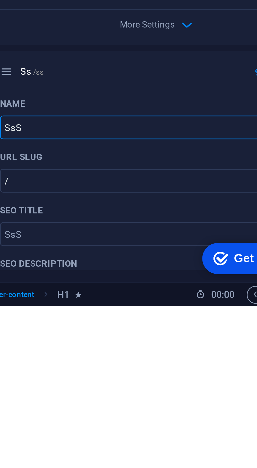
type input "Ss"
type input "S"
type input "/"
type input "JJS"
type input "/j"
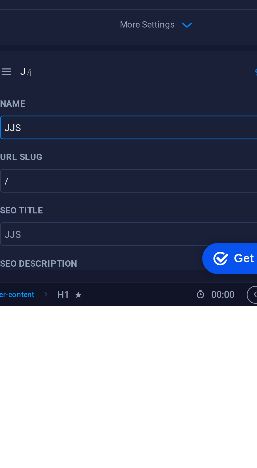
type input "J"
type input "JJSSJJSS1"
type input "/jjss"
type input "JJSS"
type input "JJSSJJSS1"
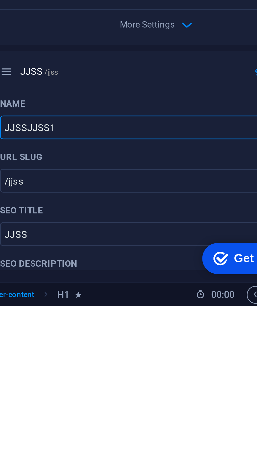
type input "/jjssjjss1"
type input "JJSSJJSS1"
type input "J"
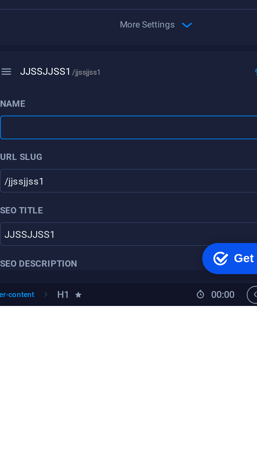
type input "/"
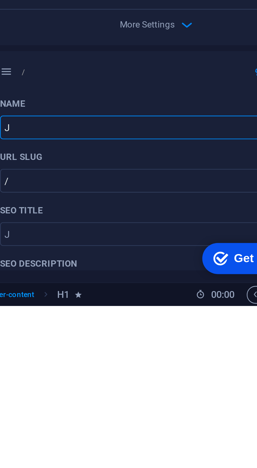
type input "JJS"
type input "/j"
type input "J"
type input "JJSS"
type input "/jjss"
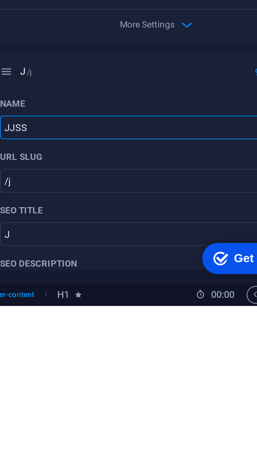
type input "JJSS"
click at [142, 403] on input "JJSS" at bounding box center [192, 404] width 111 height 8
click at [170, 405] on input "JSS" at bounding box center [192, 404] width 111 height 8
click at [173, 404] on input "JSS" at bounding box center [192, 404] width 111 height 8
click at [169, 403] on input "JSS" at bounding box center [192, 404] width 111 height 8
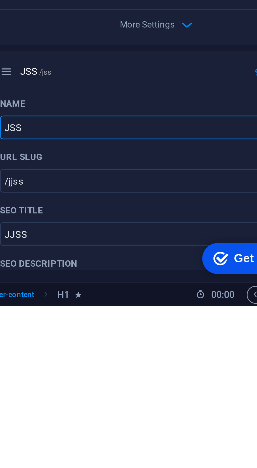
type input "JSS"
type input "/jss"
type input "JSS"
click at [170, 405] on input "JSS" at bounding box center [192, 404] width 111 height 8
type input "JSS2"
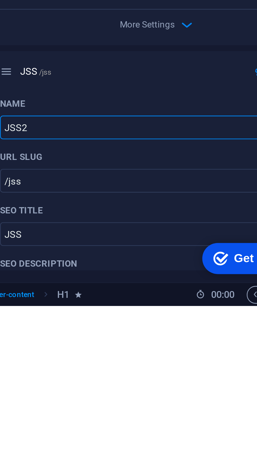
type input "/jss2"
type input "JSS2"
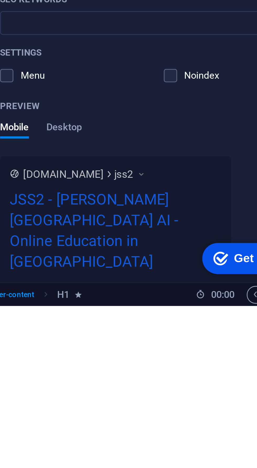
scroll to position [344, 0]
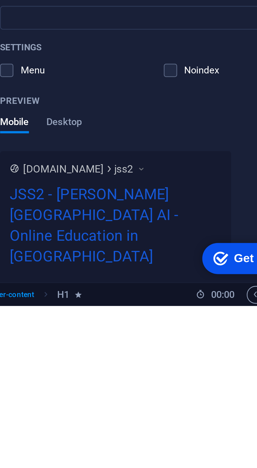
type input "JSS2"
click at [140, 384] on label at bounding box center [139, 384] width 5 height 5
click at [0, 0] on input "checkbox" at bounding box center [0, 0] width 0 height 0
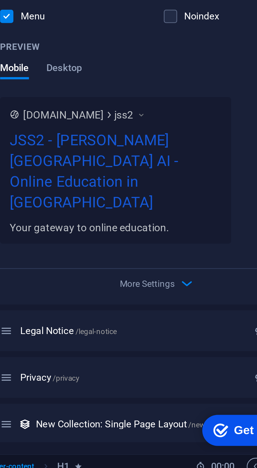
scroll to position [421, 0]
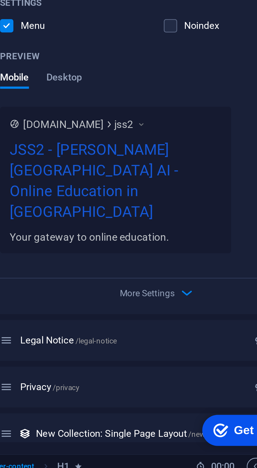
click at [202, 399] on icon "button" at bounding box center [203, 402] width 6 height 6
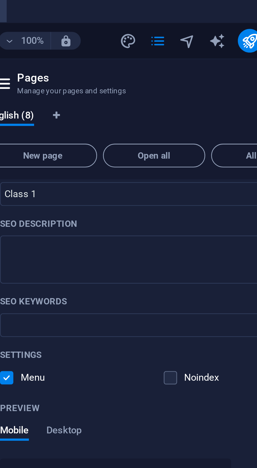
scroll to position [383, 0]
click at [181, 84] on textarea "SEO Description" at bounding box center [192, 92] width 111 height 17
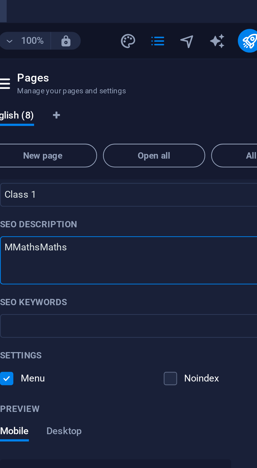
click at [154, 84] on textarea "MMathsMaths" at bounding box center [192, 92] width 111 height 17
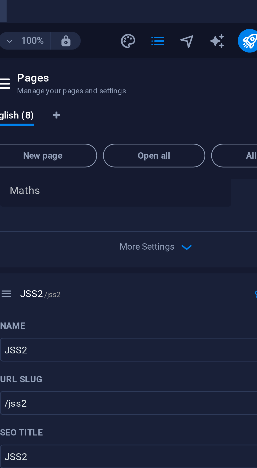
scroll to position [510, 0]
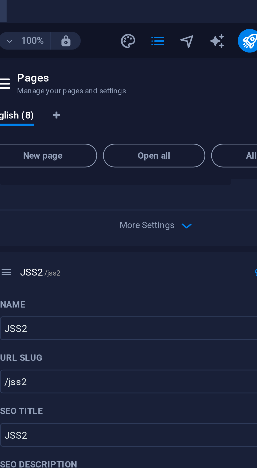
type textarea "Maths"
click at [204, 77] on icon "button" at bounding box center [203, 80] width 6 height 6
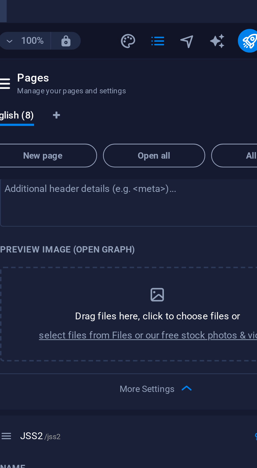
scroll to position [528, 0]
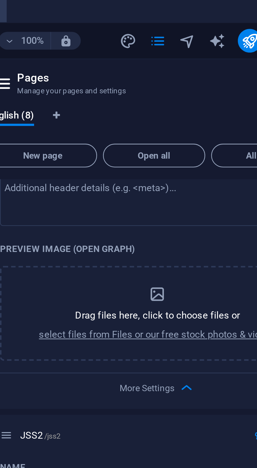
click at [177, 86] on p "Preview Image (Open Graph)" at bounding box center [161, 88] width 48 height 4
click at [174, 86] on p "Preview Image (Open Graph)" at bounding box center [161, 88] width 48 height 4
click at [152, 86] on p "Preview Image (Open Graph)" at bounding box center [161, 88] width 48 height 4
click at [177, 94] on div "Drag files here, click to choose files or select files from Files or our free s…" at bounding box center [192, 111] width 111 height 34
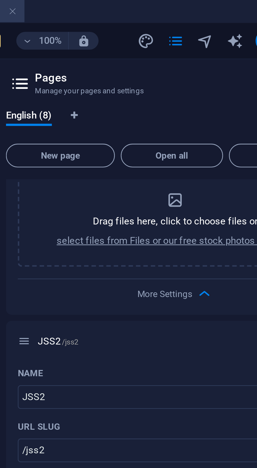
click at [202, 101] on icon "button" at bounding box center [203, 104] width 6 height 6
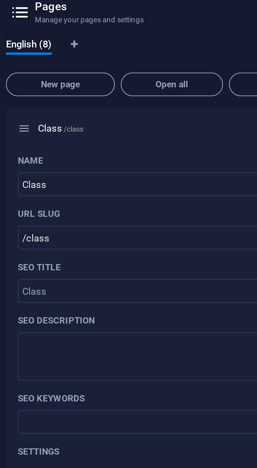
scroll to position [0, 0]
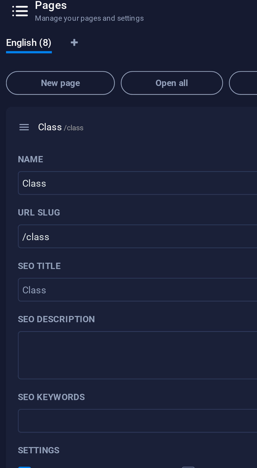
click at [160, 55] on span "New page" at bounding box center [152, 54] width 34 height 3
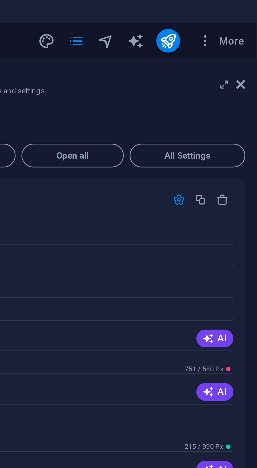
click at [192, 13] on icon "pages" at bounding box center [193, 15] width 6 height 6
click at [184, 14] on icon "design" at bounding box center [182, 15] width 6 height 6
select select "px"
select select "200"
select select "px"
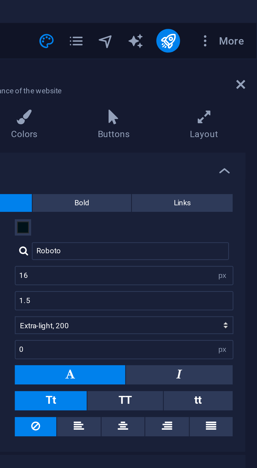
click at [182, 34] on h3 "Control the appearance of the website" at bounding box center [192, 32] width 99 height 5
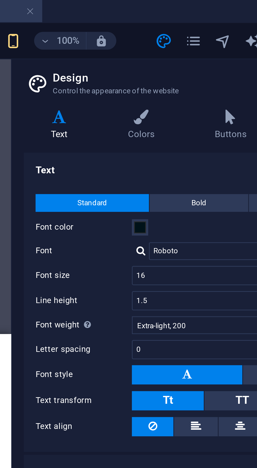
click at [194, 14] on icon "pages" at bounding box center [193, 15] width 6 height 6
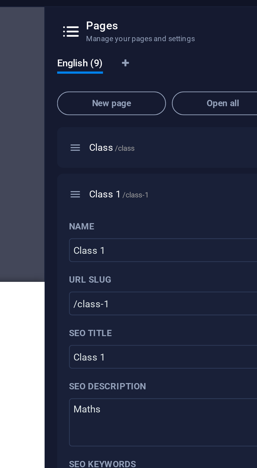
click at [194, 53] on span "Open all" at bounding box center [191, 54] width 31 height 3
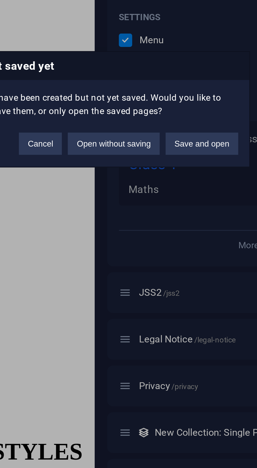
click at [172, 245] on button "Save and open" at bounding box center [167, 246] width 26 height 8
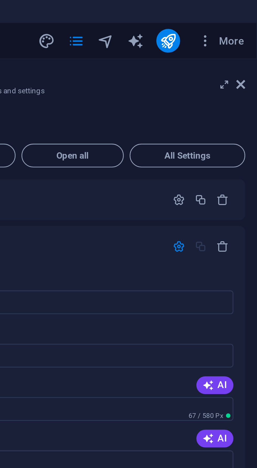
click at [240, 54] on span "All Settings" at bounding box center [232, 54] width 36 height 3
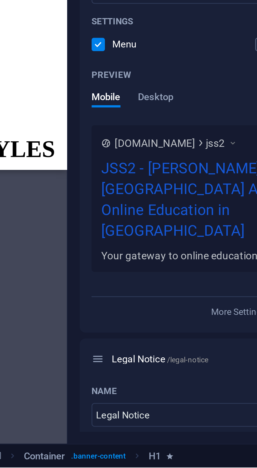
scroll to position [345, 0]
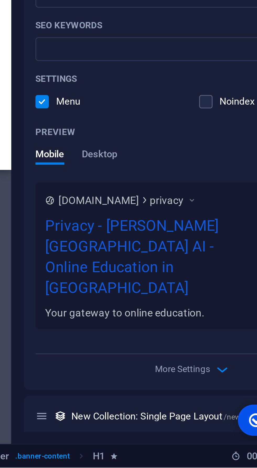
scroll to position [763, 0]
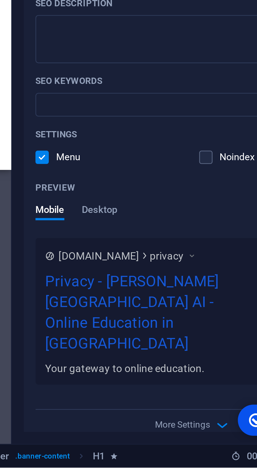
click at [189, 430] on div "Your gateway to online education." at bounding box center [177, 433] width 75 height 6
click at [195, 398] on div "Privacy - Bergson School AI - Online Education in Lagos" at bounding box center [177, 414] width 75 height 32
click at [206, 398] on div "Privacy - Bergson School AI - Online Education in Lagos" at bounding box center [177, 414] width 75 height 32
click at [189, 398] on div "Privacy - Bergson School AI - Online Education in Lagos" at bounding box center [177, 414] width 75 height 32
click at [189, 390] on span "privacy" at bounding box center [183, 392] width 12 height 5
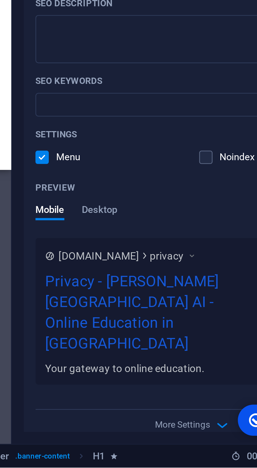
click at [194, 390] on icon at bounding box center [192, 392] width 4 height 5
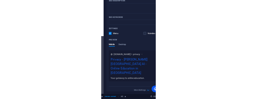
scroll to position [0, 0]
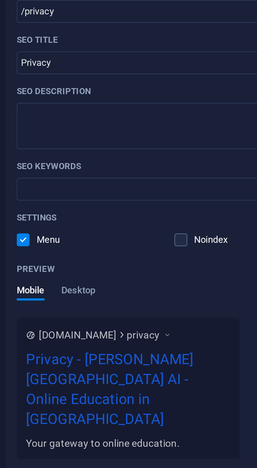
click at [198, 355] on label at bounding box center [197, 357] width 5 height 5
click at [0, 0] on input "checkbox" at bounding box center [0, 0] width 0 height 0
click at [198, 355] on label at bounding box center [197, 357] width 5 height 5
click at [0, 0] on input "checkbox" at bounding box center [0, 0] width 0 height 0
click at [174, 390] on span "[DOMAIN_NAME]" at bounding box center [159, 392] width 29 height 5
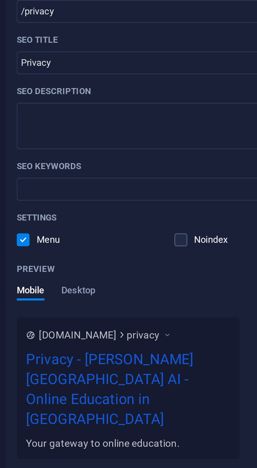
click at [164, 390] on span "[DOMAIN_NAME]" at bounding box center [159, 392] width 29 height 5
click at [142, 391] on icon at bounding box center [141, 392] width 3 height 3
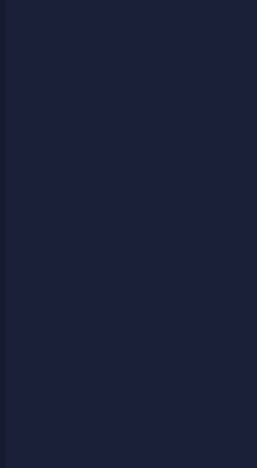
click at [199, 366] on div "Website name bergsonschoolai.com.ng Logo Drag files here, click to choose files…" at bounding box center [193, 254] width 120 height 401
